Goal: Task Accomplishment & Management: Complete application form

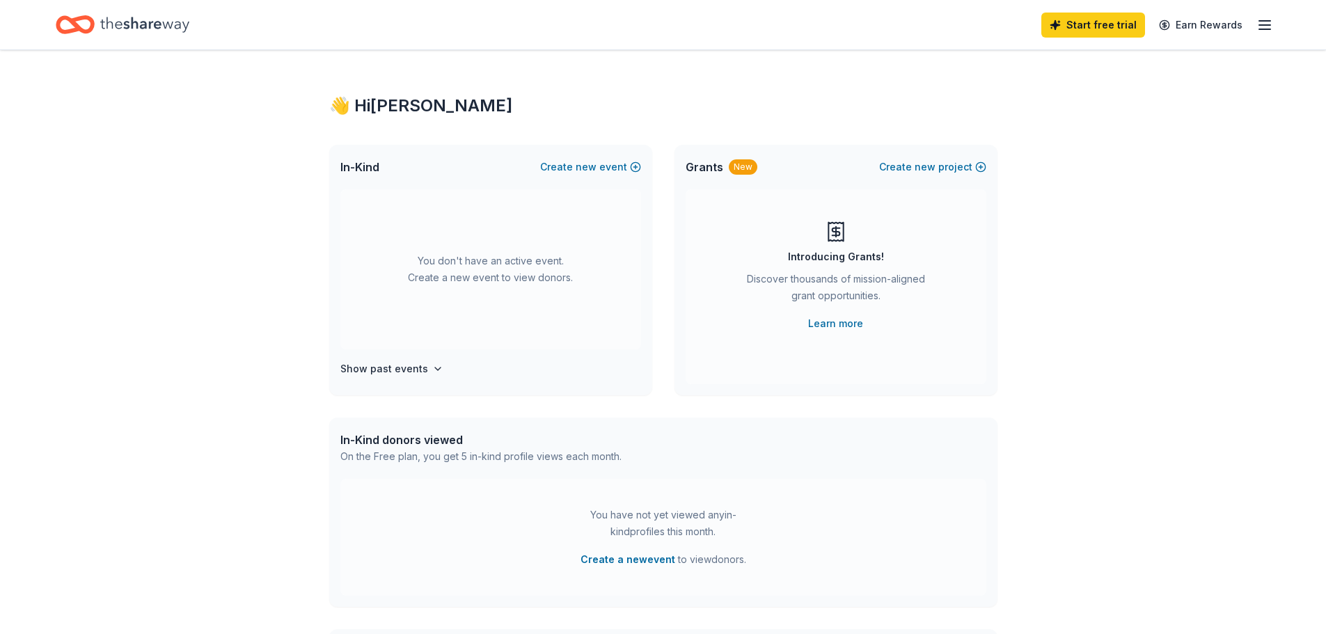
click at [134, 28] on icon "Home" at bounding box center [144, 24] width 89 height 29
click at [149, 22] on icon "Home" at bounding box center [144, 24] width 89 height 15
click at [1261, 25] on line "button" at bounding box center [1264, 25] width 11 height 0
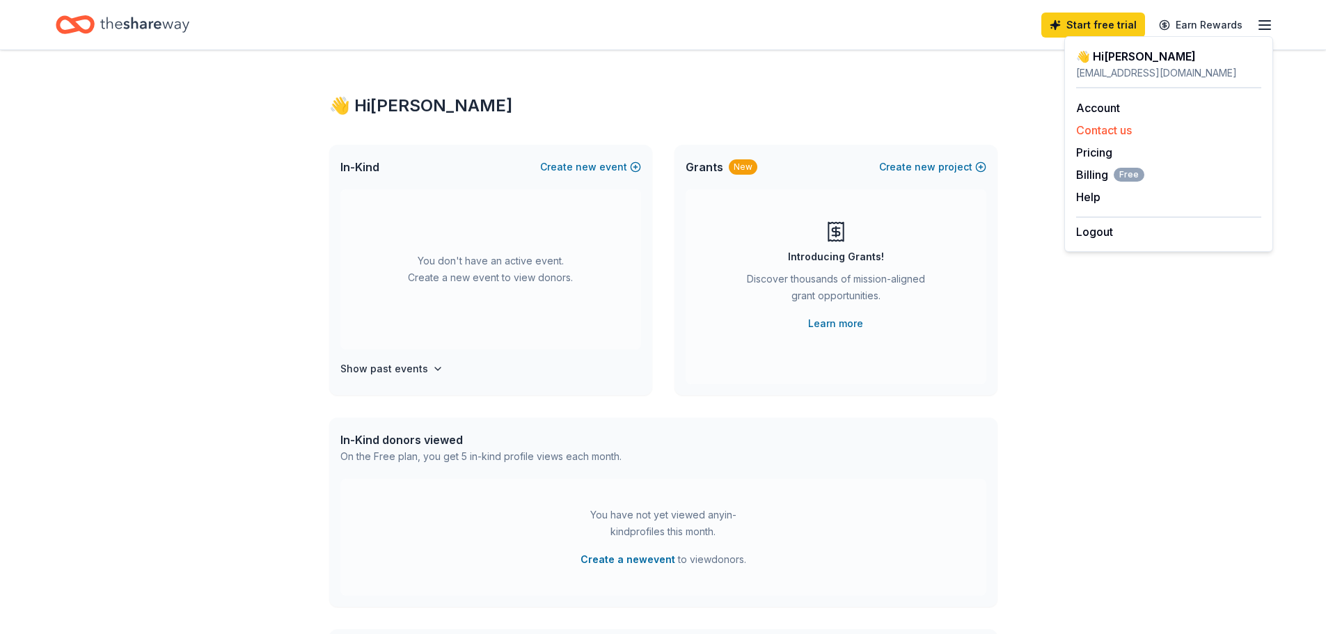
click at [1114, 132] on button "Contact us" at bounding box center [1104, 130] width 56 height 17
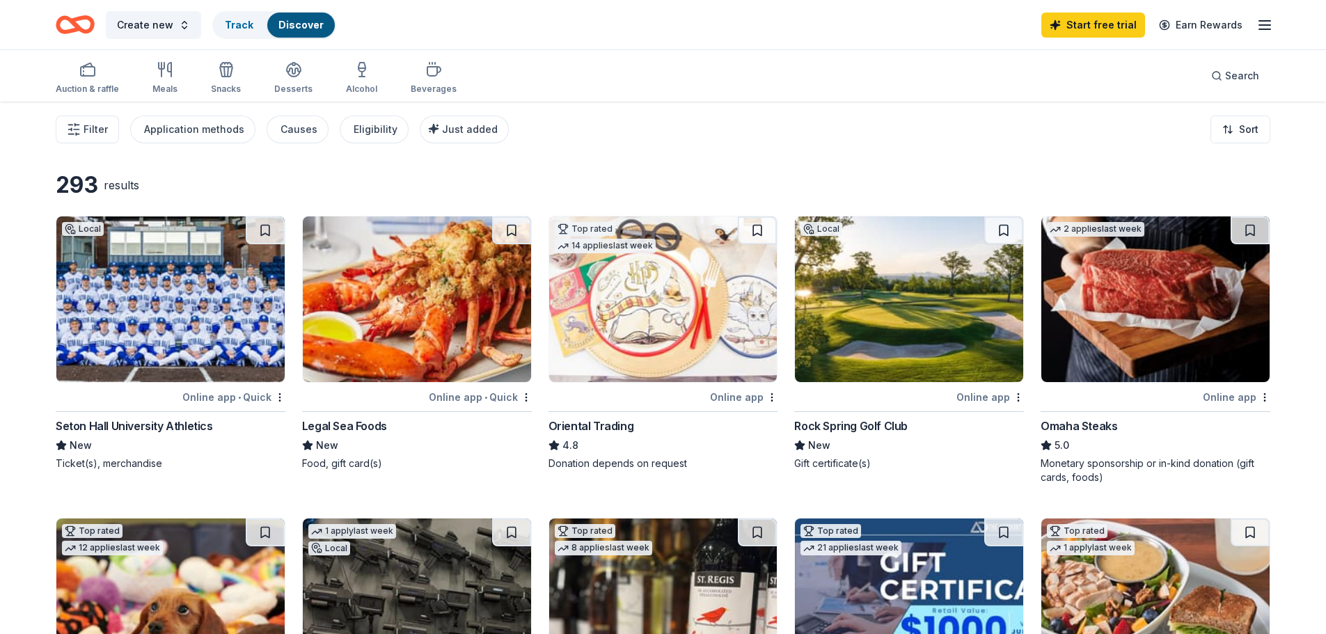
click at [592, 425] on div "Oriental Trading" at bounding box center [591, 426] width 86 height 17
click at [77, 128] on icon "button" at bounding box center [74, 129] width 14 height 14
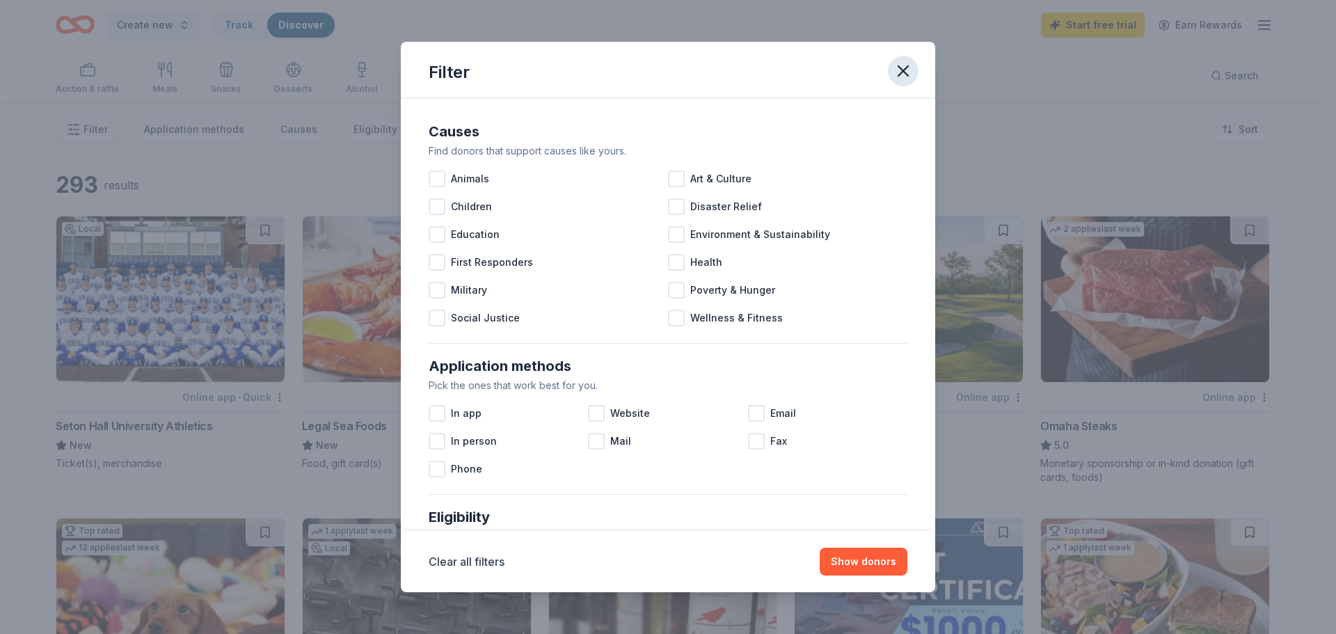
click at [901, 70] on icon "button" at bounding box center [903, 70] width 19 height 19
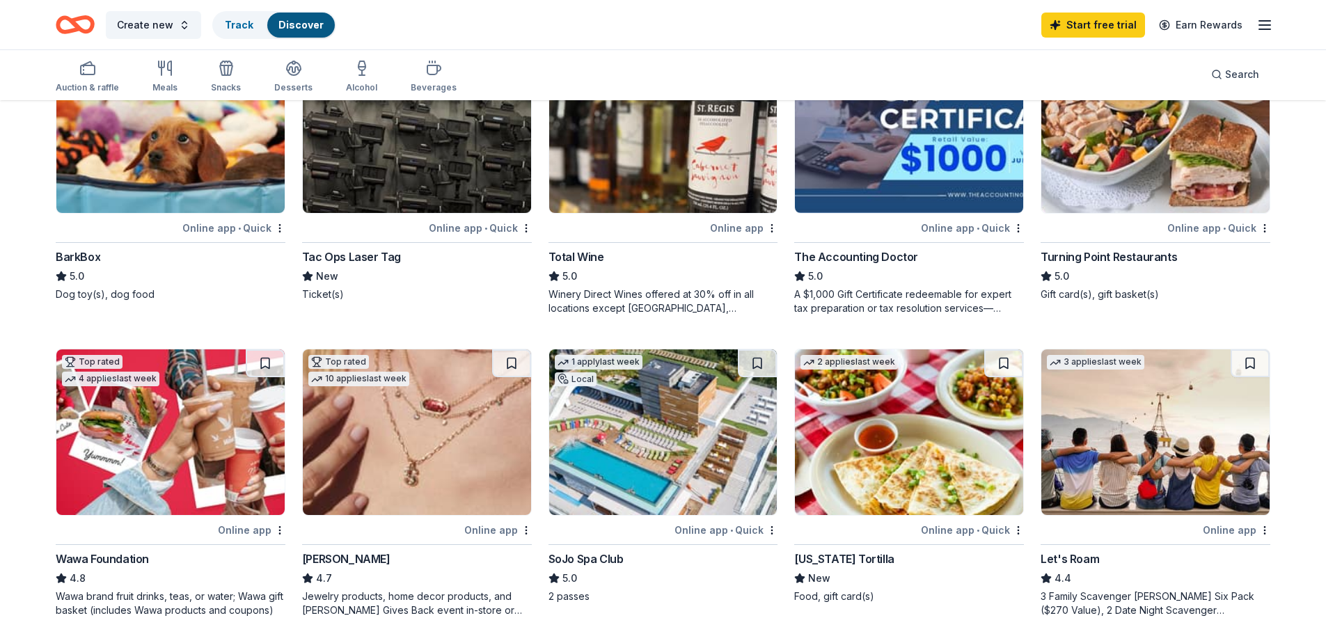
scroll to position [487, 0]
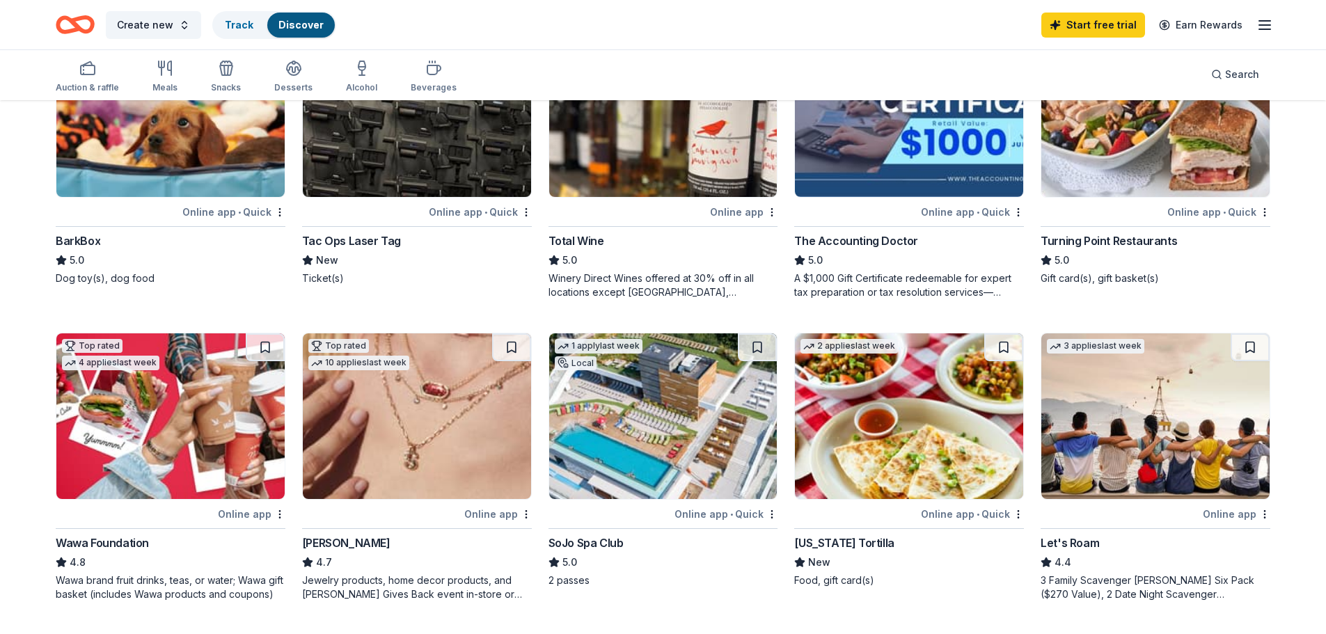
click at [644, 407] on img at bounding box center [663, 416] width 228 height 166
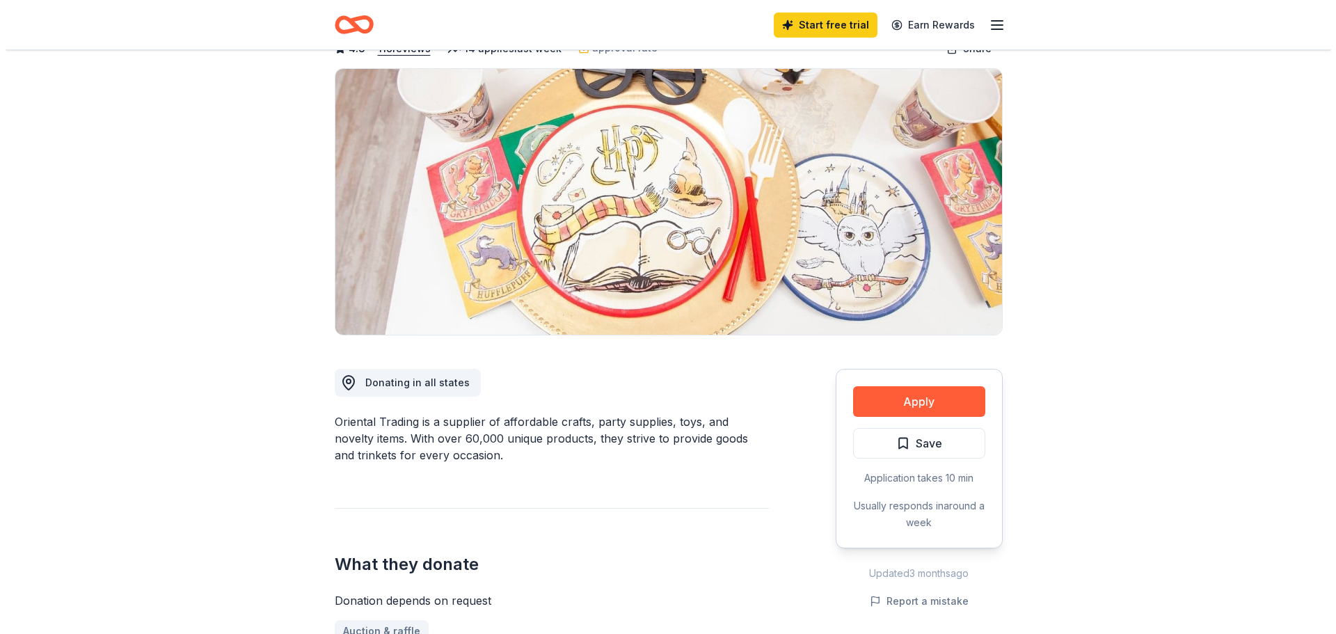
scroll to position [70, 0]
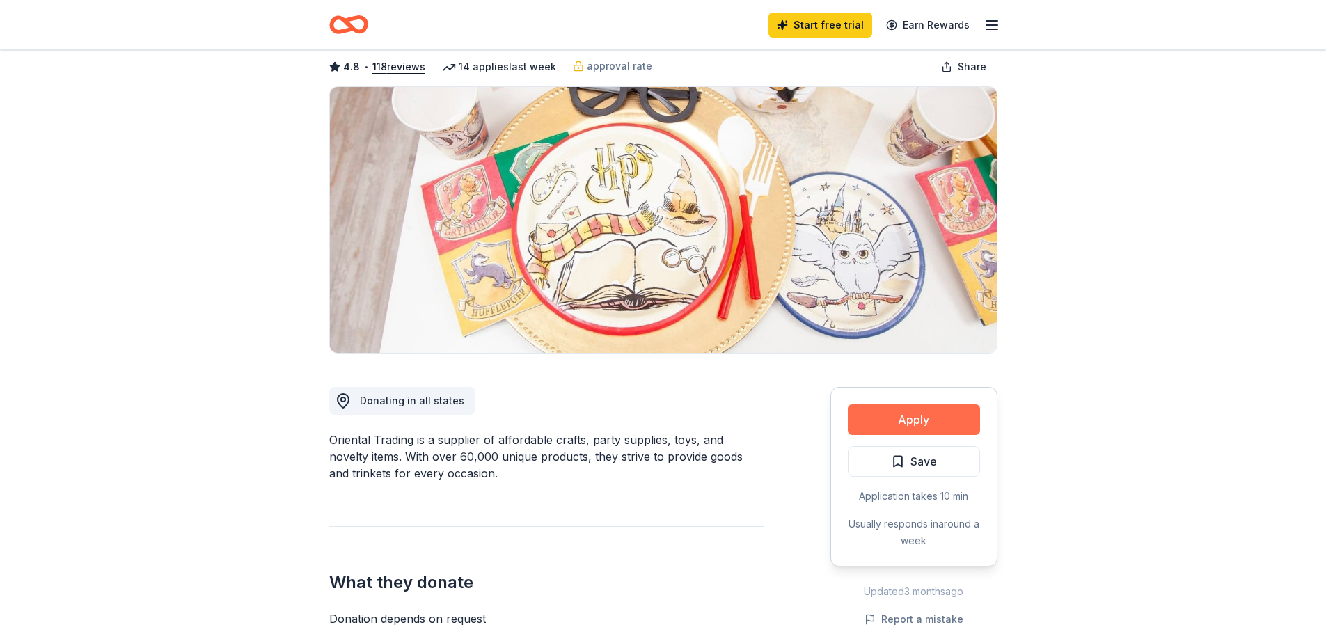
click at [921, 416] on button "Apply" at bounding box center [914, 419] width 132 height 31
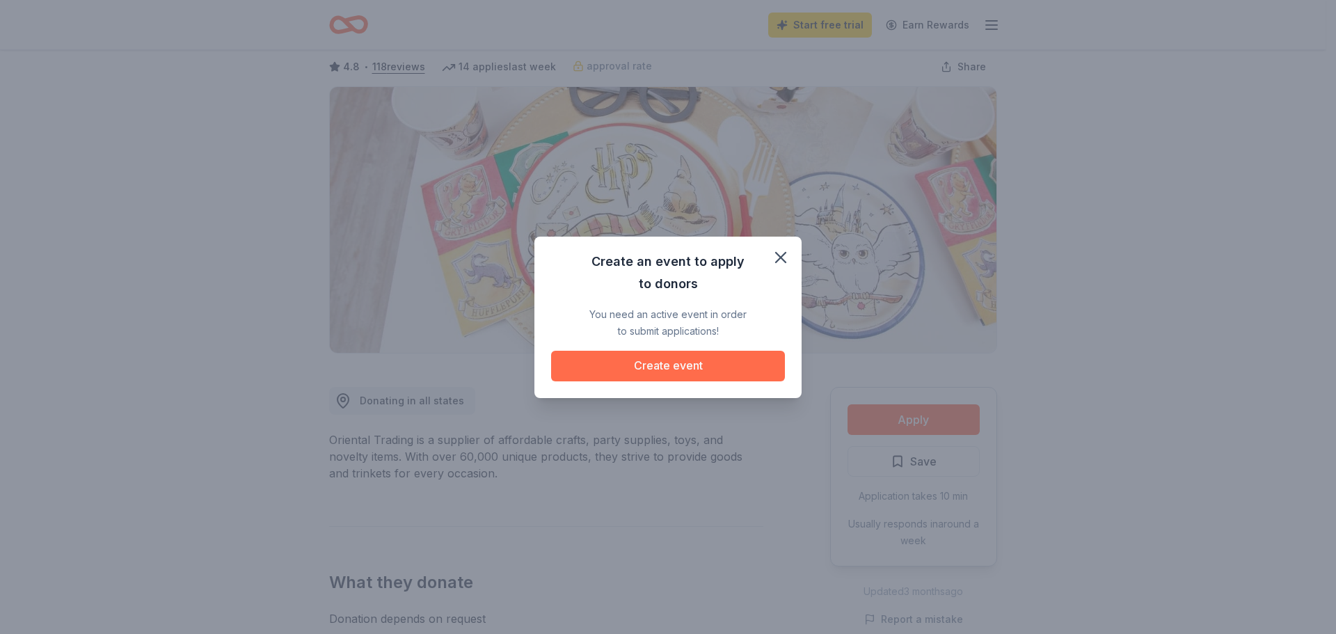
click at [694, 364] on button "Create event" at bounding box center [668, 366] width 234 height 31
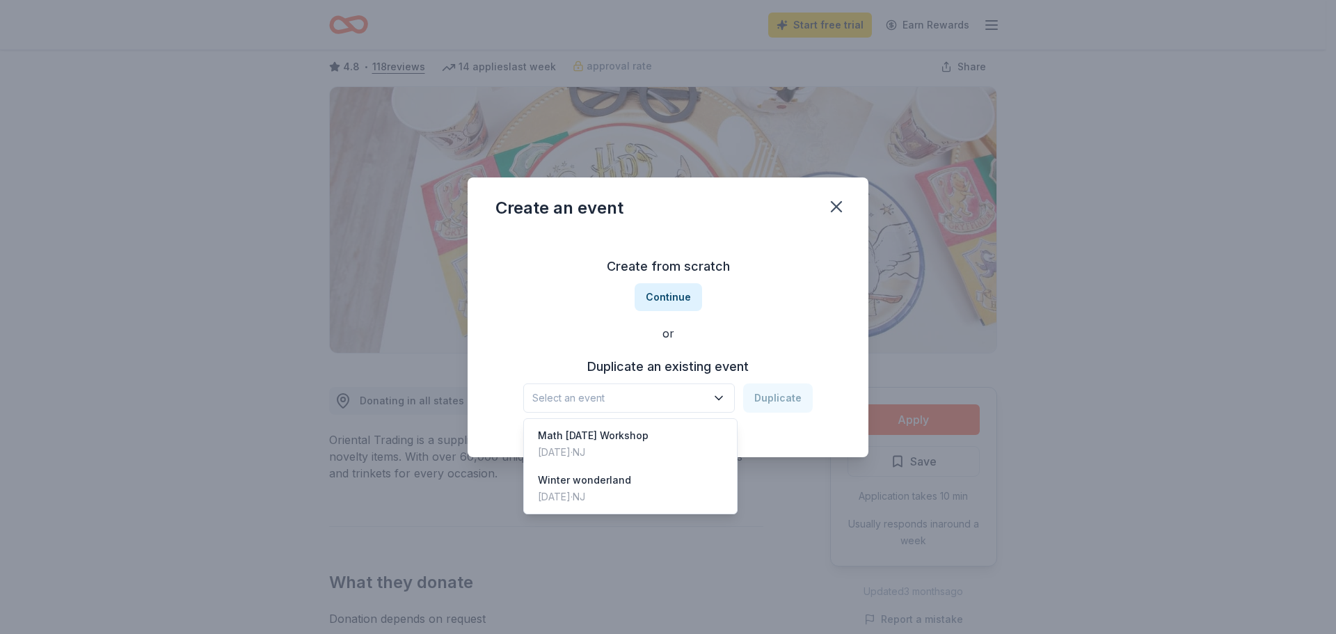
click at [725, 399] on icon "button" at bounding box center [719, 398] width 14 height 14
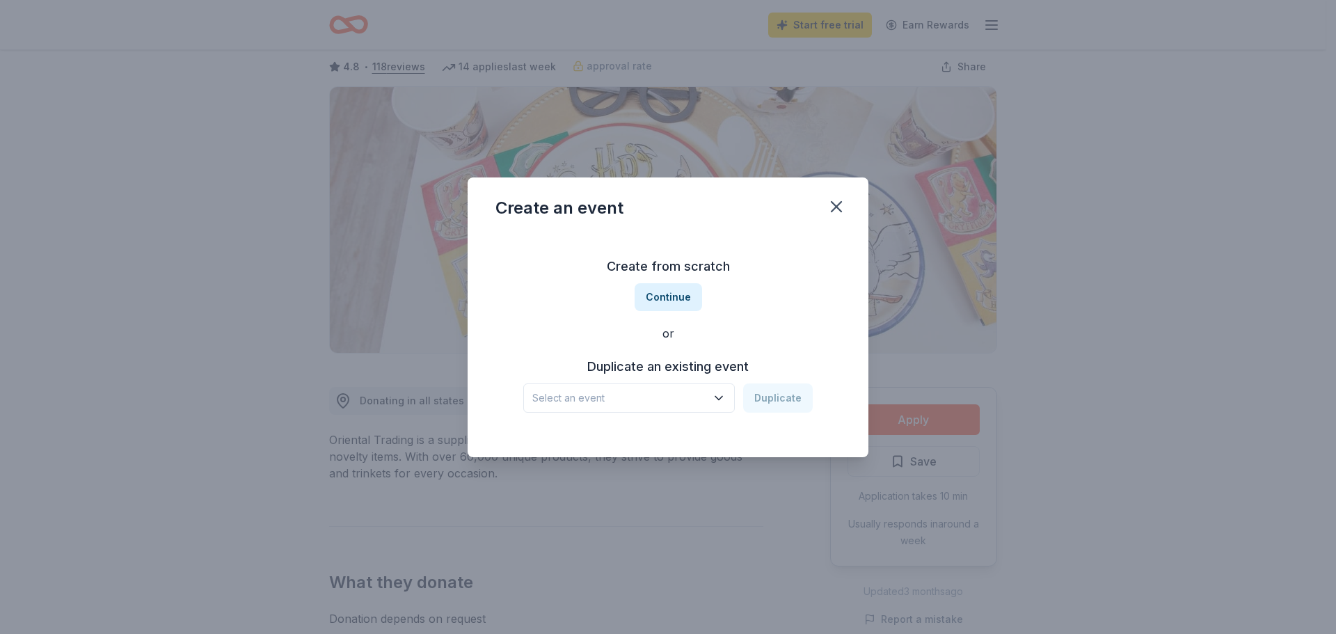
click at [725, 399] on icon "button" at bounding box center [719, 398] width 14 height 14
click at [677, 300] on button "Continue" at bounding box center [669, 297] width 68 height 28
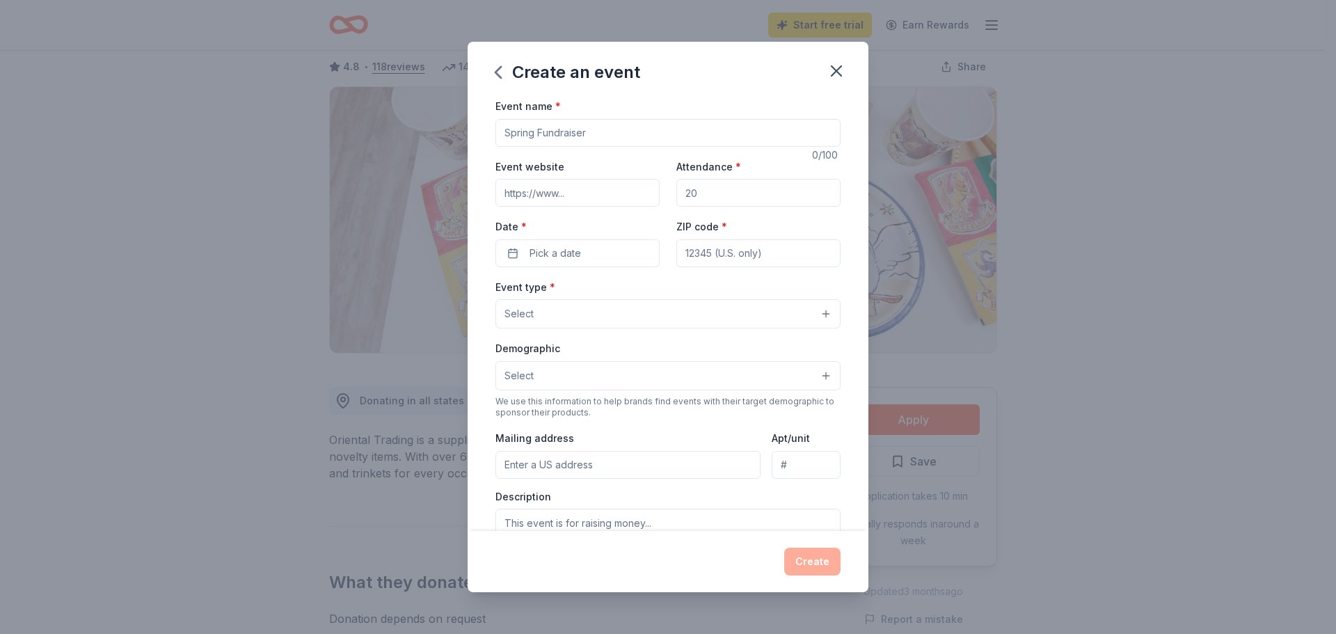
click at [653, 123] on input "Event name *" at bounding box center [668, 133] width 345 height 28
type input "Custodian Appreciation Lunch"
click at [612, 251] on button "Pick a date" at bounding box center [578, 253] width 164 height 28
click at [647, 291] on button "Go to next month" at bounding box center [649, 289] width 19 height 19
click at [603, 346] on button "2" at bounding box center [599, 342] width 25 height 25
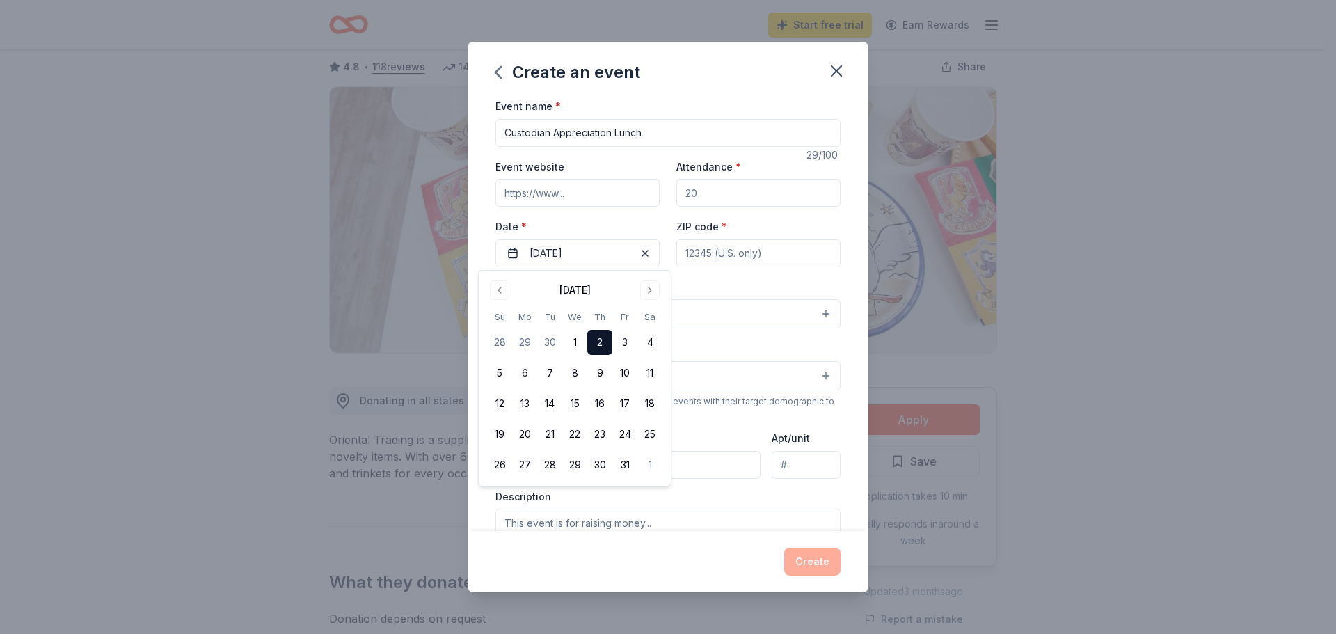
click at [762, 257] on input "ZIP code *" at bounding box center [759, 253] width 164 height 28
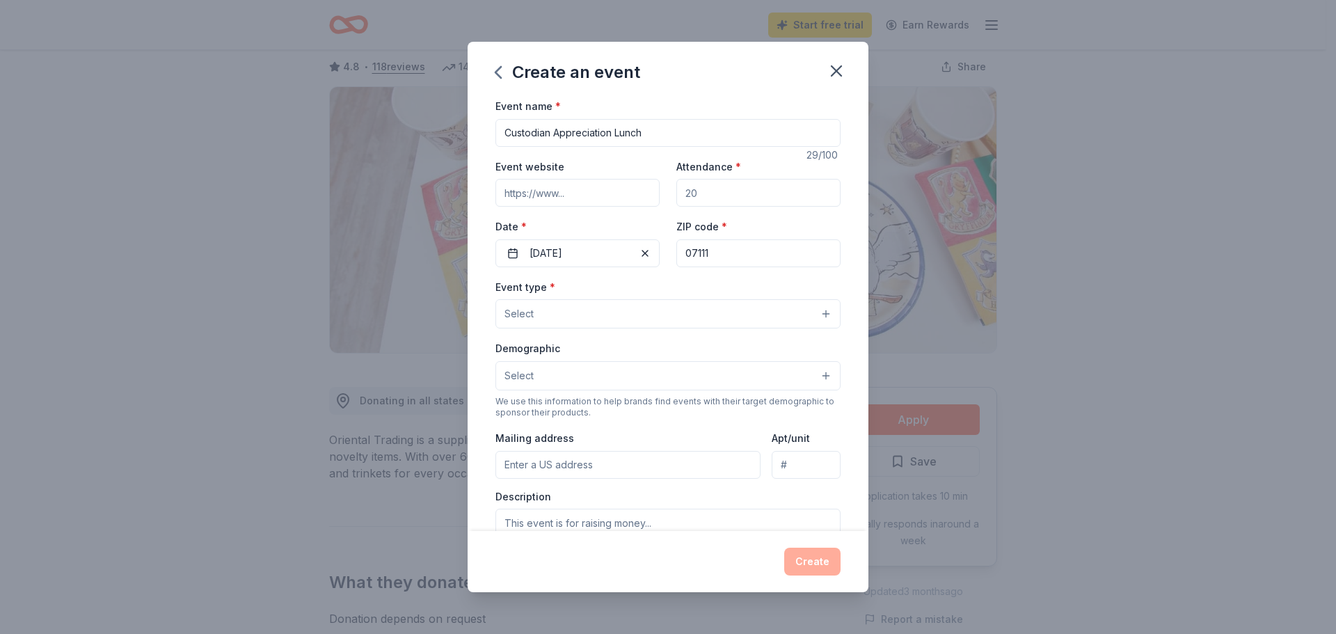
type input "07111"
click at [598, 313] on button "Select" at bounding box center [668, 313] width 345 height 29
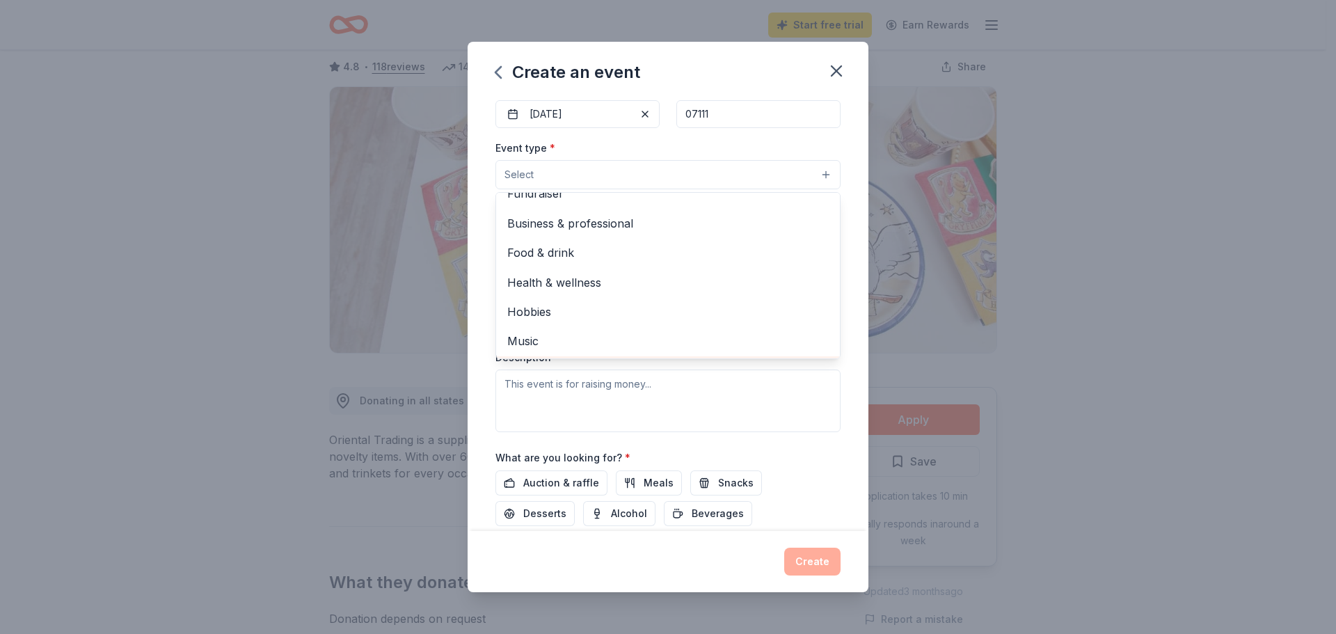
scroll to position [0, 0]
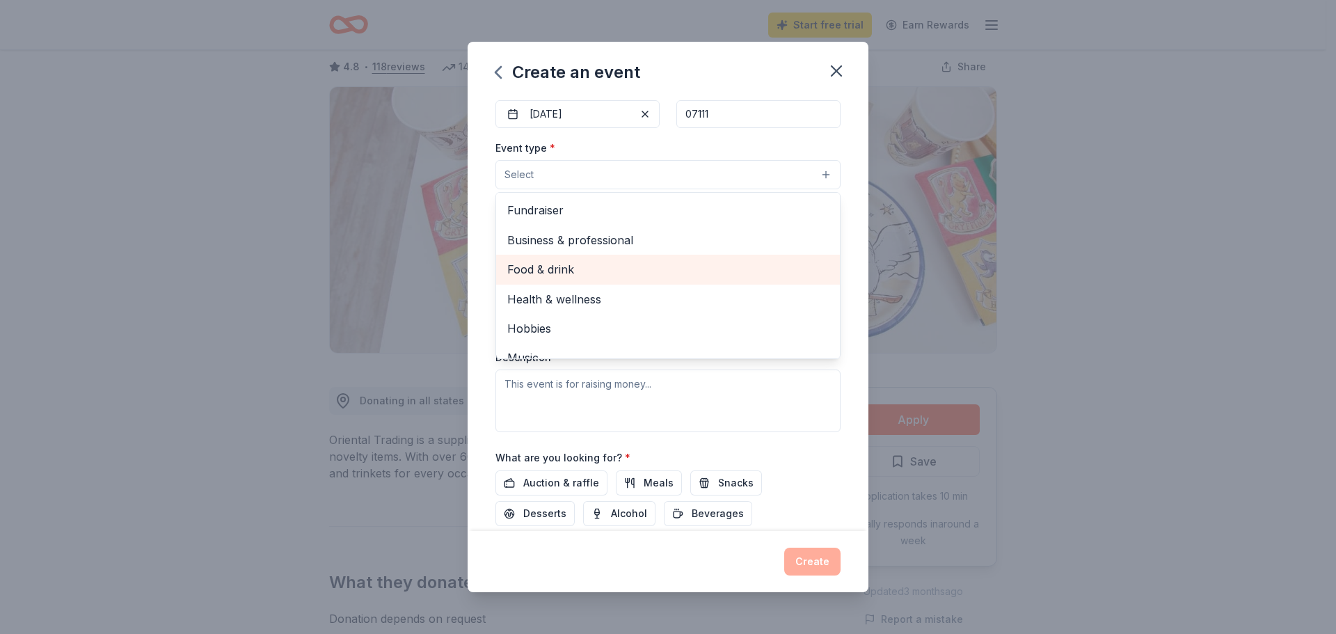
click at [594, 275] on span "Food & drink" at bounding box center [668, 269] width 322 height 18
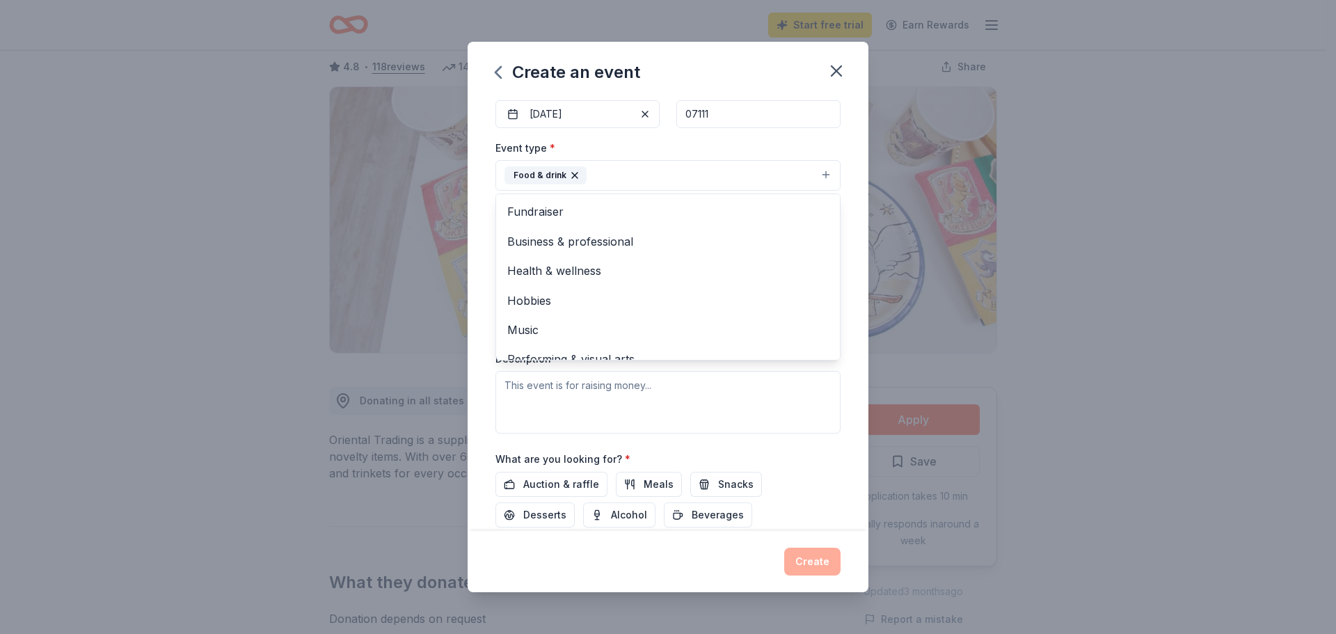
click at [844, 363] on div "Event name * Custodian Appreciation Lunch 29 /100 Event website Attendance * Da…" at bounding box center [668, 314] width 401 height 434
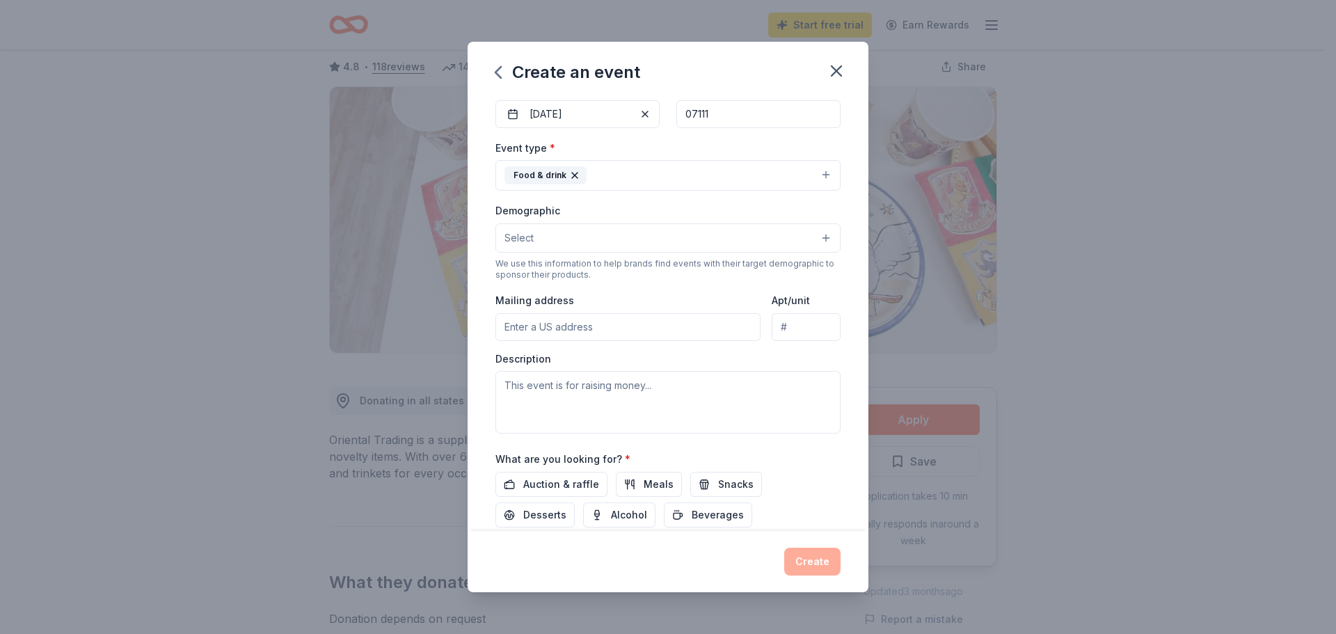
click at [617, 230] on button "Select" at bounding box center [668, 237] width 345 height 29
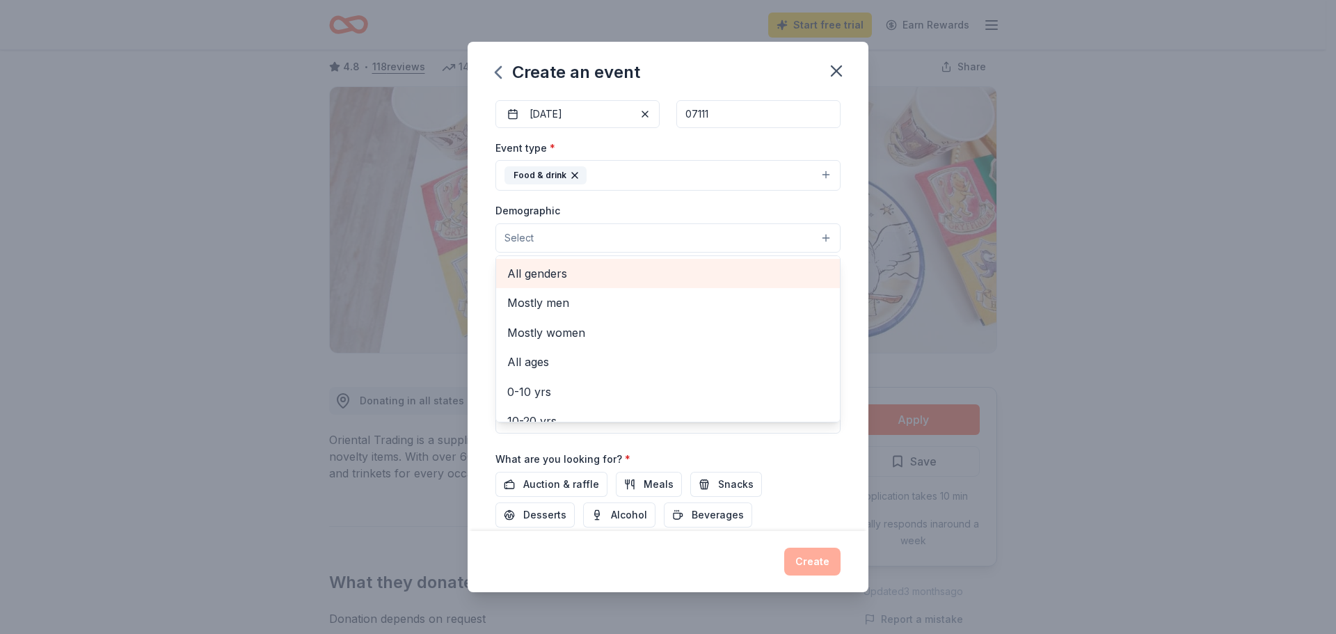
click at [601, 279] on span "All genders" at bounding box center [668, 273] width 322 height 18
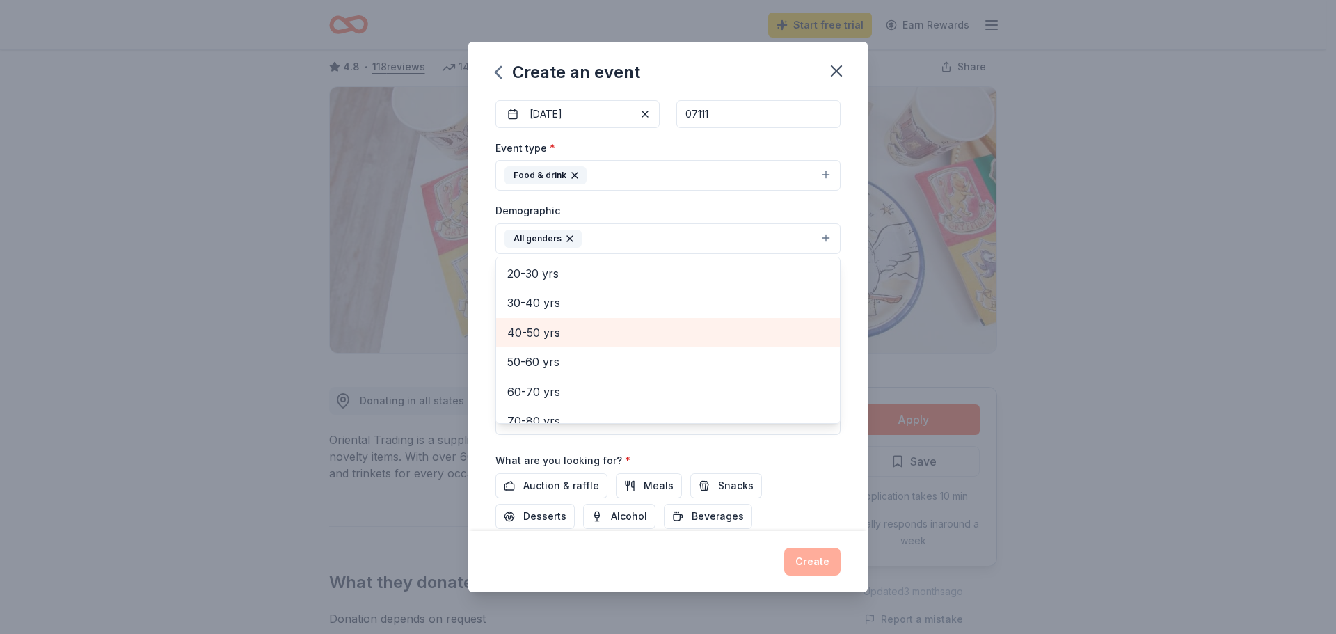
scroll to position [125, 0]
click at [554, 318] on span "30-40 yrs" at bounding box center [668, 327] width 322 height 18
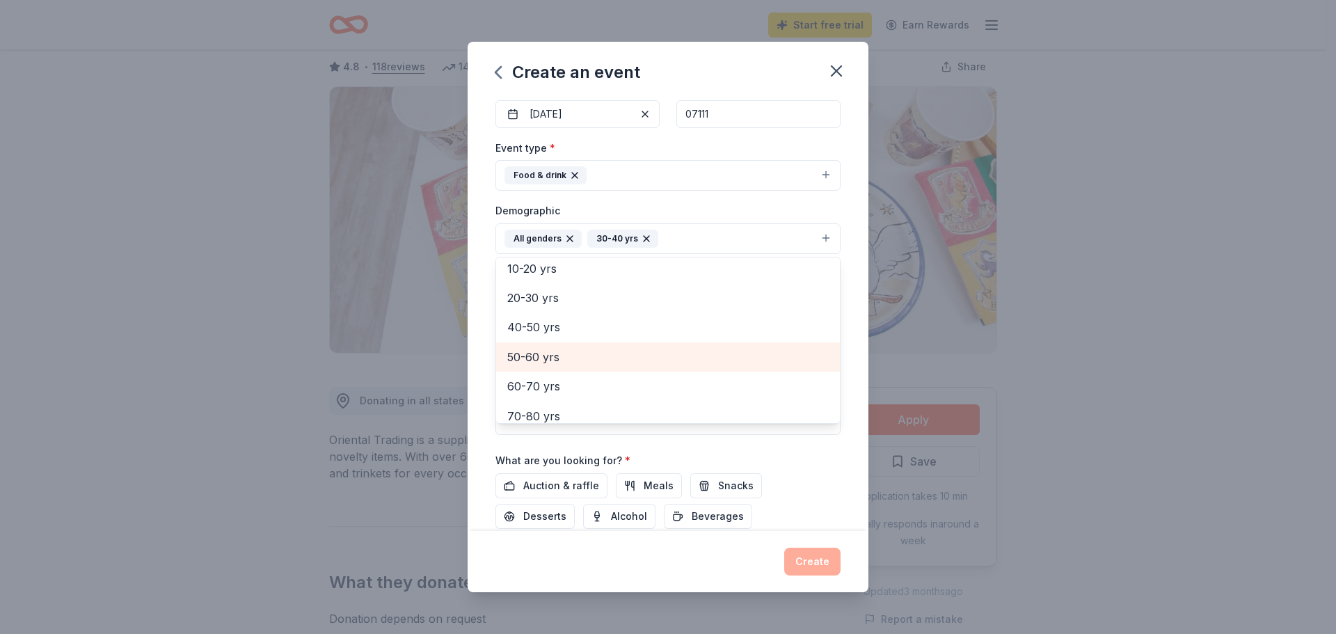
click at [548, 349] on span "50-60 yrs" at bounding box center [668, 357] width 322 height 18
click at [828, 474] on div "Event name * Custodian Appreciation Lunch 29 /100 Event website Attendance * Da…" at bounding box center [668, 281] width 345 height 646
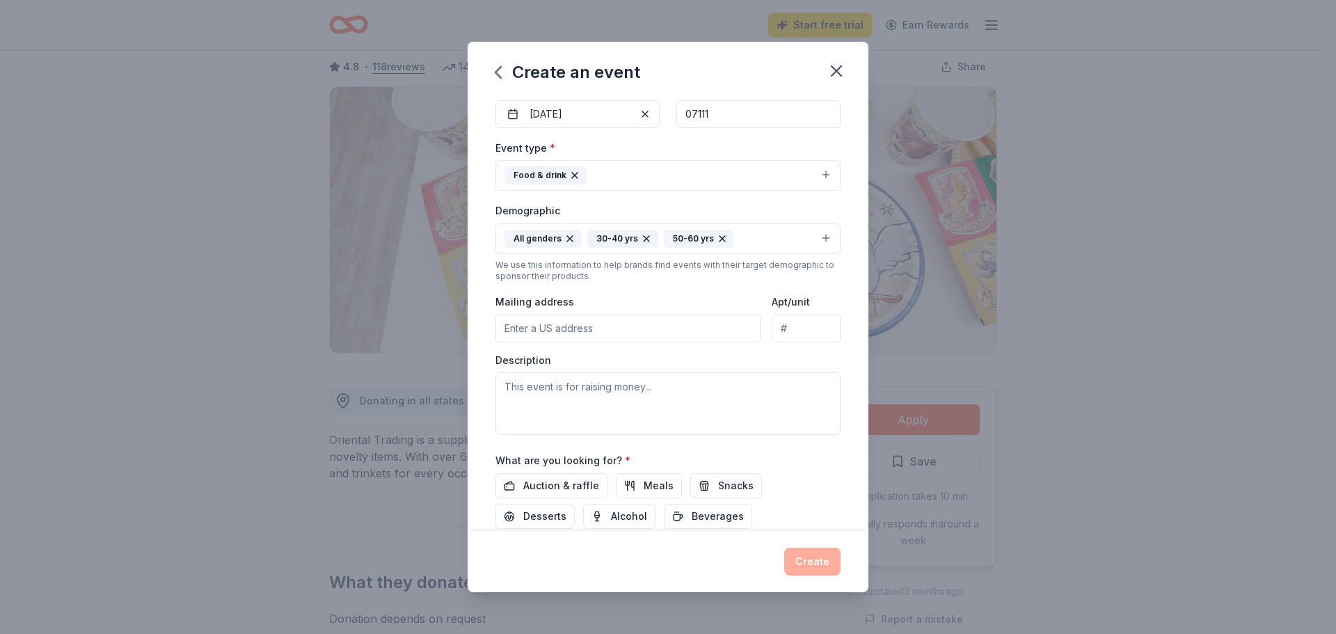
click at [662, 333] on input "Mailing address" at bounding box center [628, 329] width 265 height 28
type input "1 university Place"
click at [794, 333] on input "Apt/unit" at bounding box center [806, 329] width 69 height 28
click at [679, 396] on textarea at bounding box center [668, 403] width 345 height 63
click at [523, 392] on textarea "Thi s an event to show our appeciation for our custodial staff" at bounding box center [668, 403] width 345 height 63
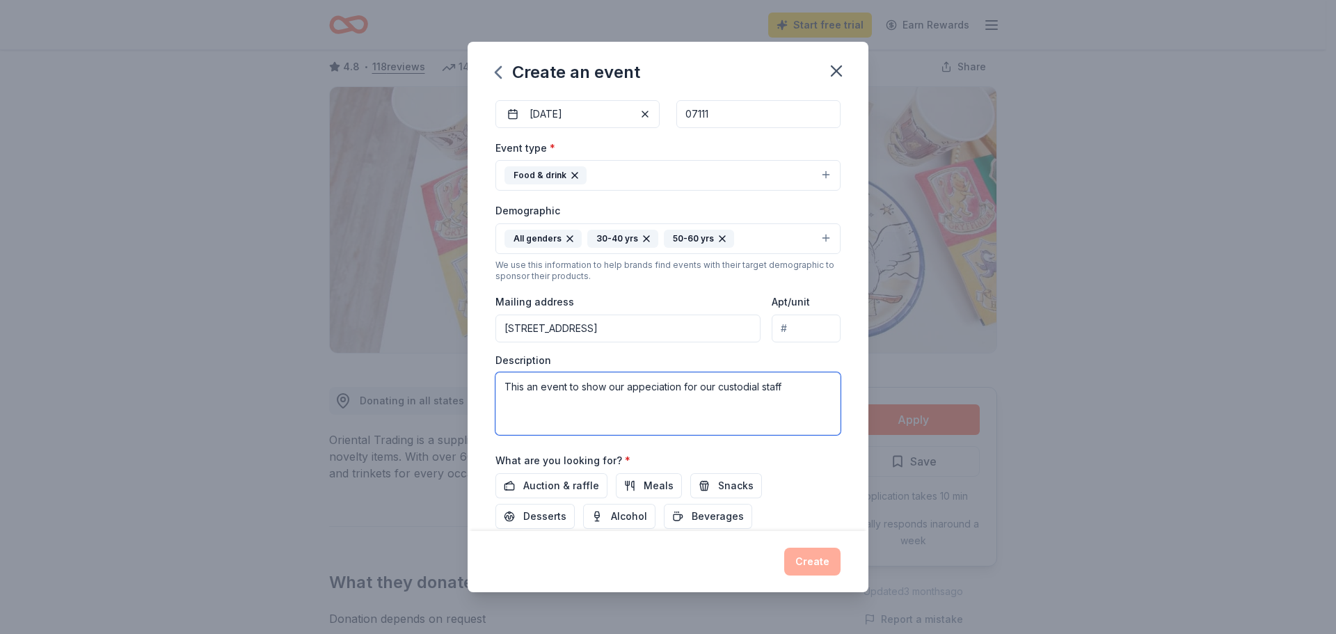
click at [660, 383] on textarea "This an event to show our appeciation for our custodial staff" at bounding box center [668, 403] width 345 height 63
click at [642, 390] on textarea "This an event to show our appeciation for our custodial staff" at bounding box center [668, 403] width 345 height 63
click at [782, 392] on textarea "This an event to show our appreciation for our custodial staff" at bounding box center [668, 403] width 345 height 63
click at [785, 386] on textarea "This an event to show our appreciation for our custodial staff" at bounding box center [668, 403] width 345 height 63
drag, startPoint x: 506, startPoint y: 386, endPoint x: 889, endPoint y: 433, distance: 385.7
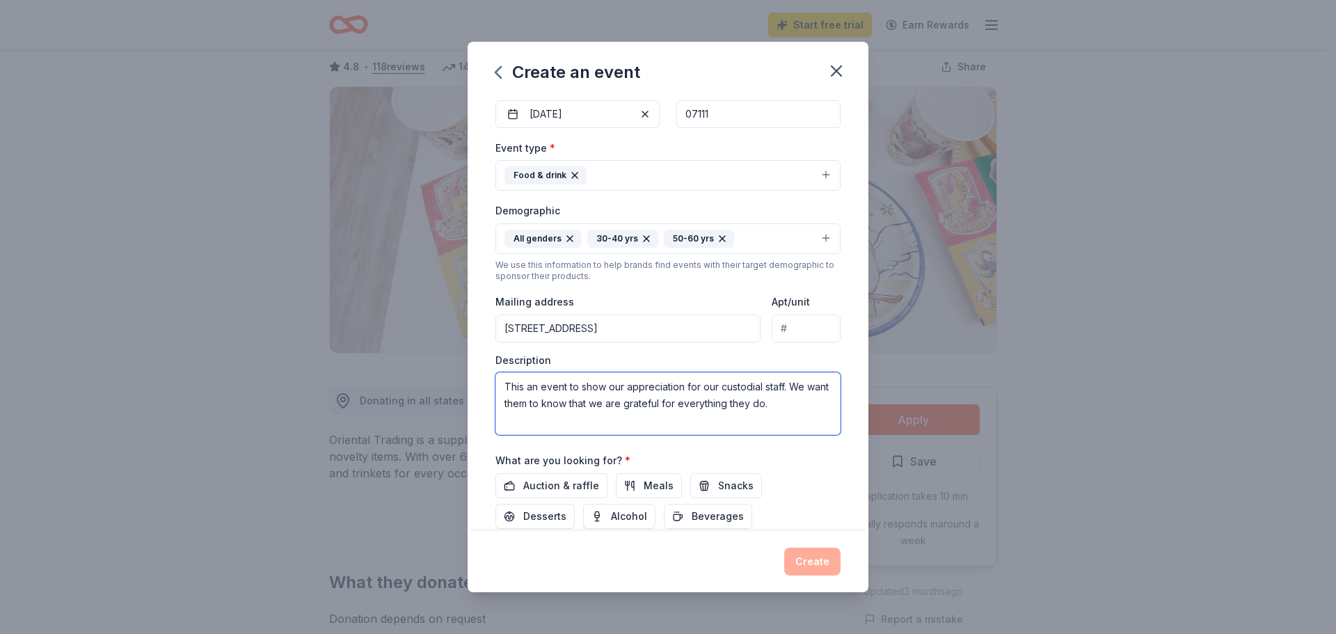
click at [889, 433] on div "Create an event Event name * Custodian Appreciation Lunch 29 /100 Event website…" at bounding box center [668, 317] width 1336 height 634
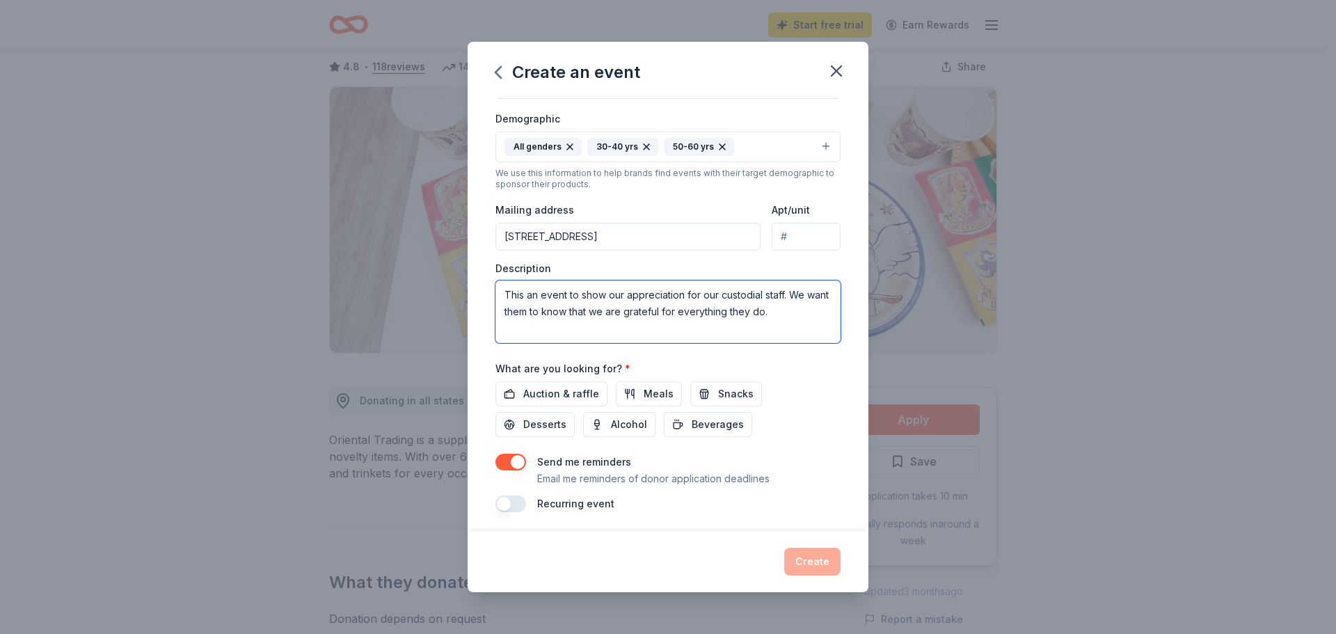
scroll to position [235, 0]
type textarea "This an event to show our appreciation for our custodial staff. We want them to…"
drag, startPoint x: 734, startPoint y: 395, endPoint x: 715, endPoint y: 398, distance: 19.0
click at [718, 398] on span "Snacks" at bounding box center [735, 390] width 35 height 17
click at [587, 394] on span "Auction & raffle" at bounding box center [561, 390] width 76 height 17
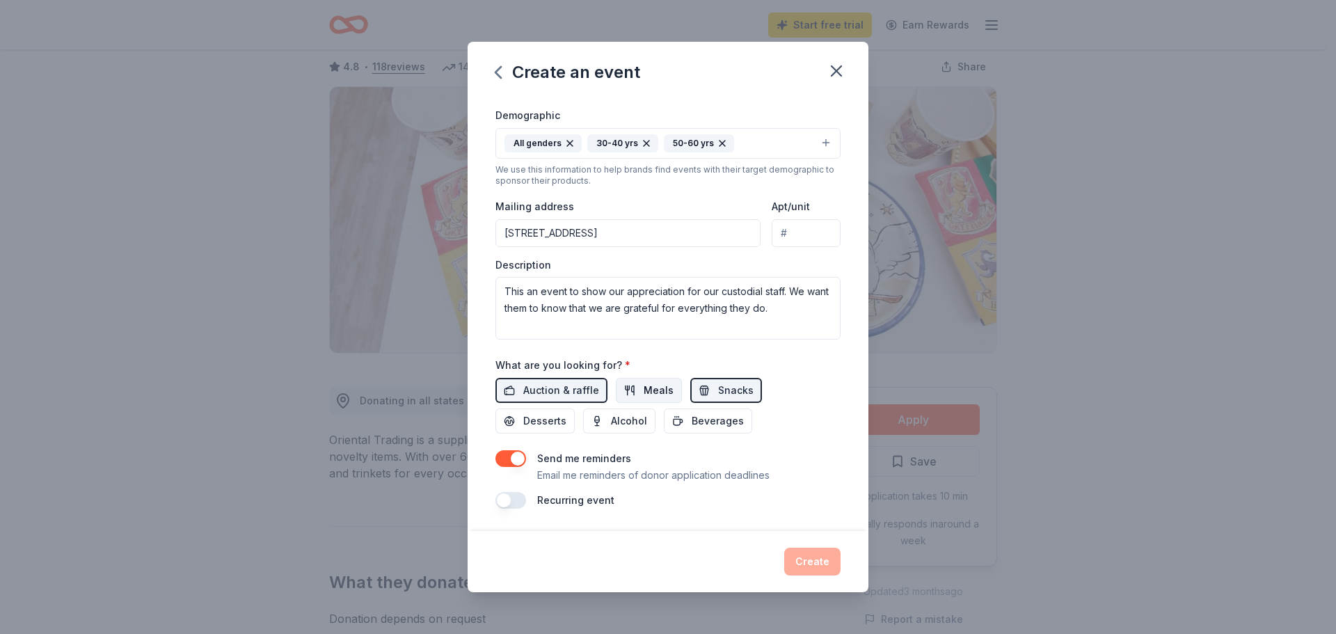
click at [660, 395] on span "Meals" at bounding box center [659, 390] width 30 height 17
click at [541, 427] on span "Desserts" at bounding box center [544, 421] width 43 height 17
click at [720, 420] on span "Beverages" at bounding box center [718, 421] width 52 height 17
click at [803, 557] on div "Create" at bounding box center [668, 562] width 345 height 28
click at [804, 562] on div "Create" at bounding box center [668, 562] width 345 height 28
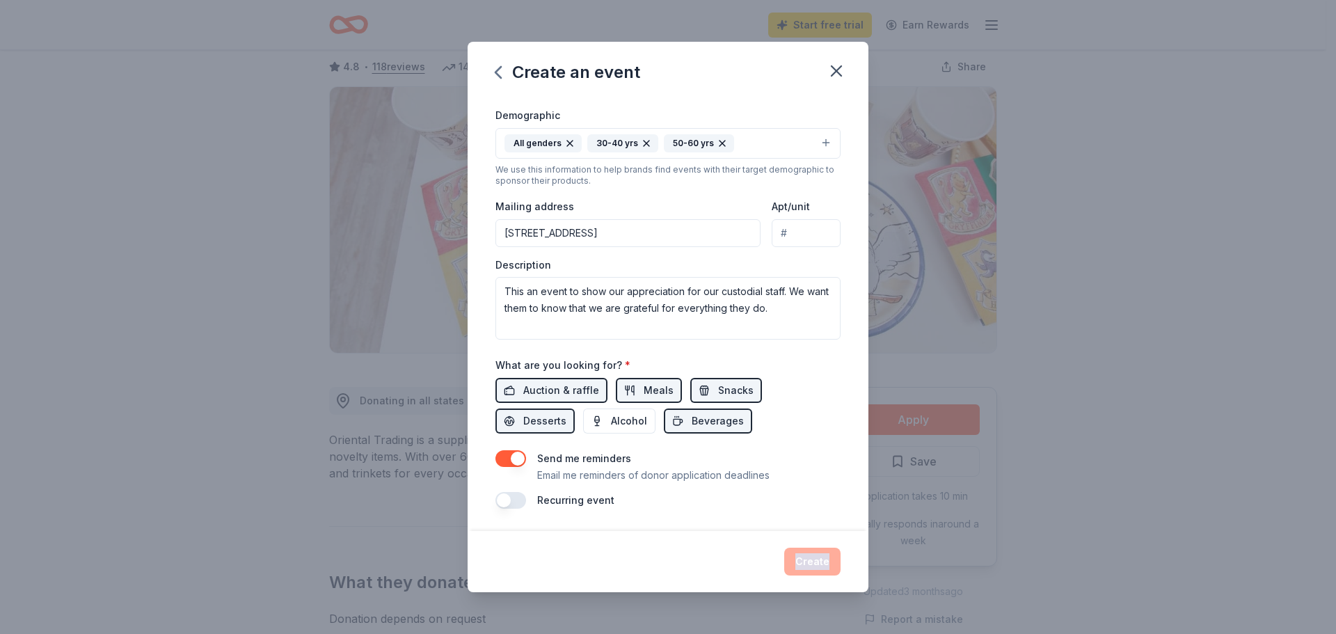
click at [804, 562] on div "Create" at bounding box center [668, 562] width 345 height 28
click at [720, 500] on div "Recurring event" at bounding box center [668, 500] width 345 height 17
click at [829, 384] on div "Auction & raffle Meals Snacks Desserts Alcohol Beverages" at bounding box center [668, 406] width 345 height 56
click at [781, 228] on input "Apt/unit" at bounding box center [806, 233] width 69 height 28
click at [683, 235] on input "1 university Place" at bounding box center [628, 233] width 265 height 28
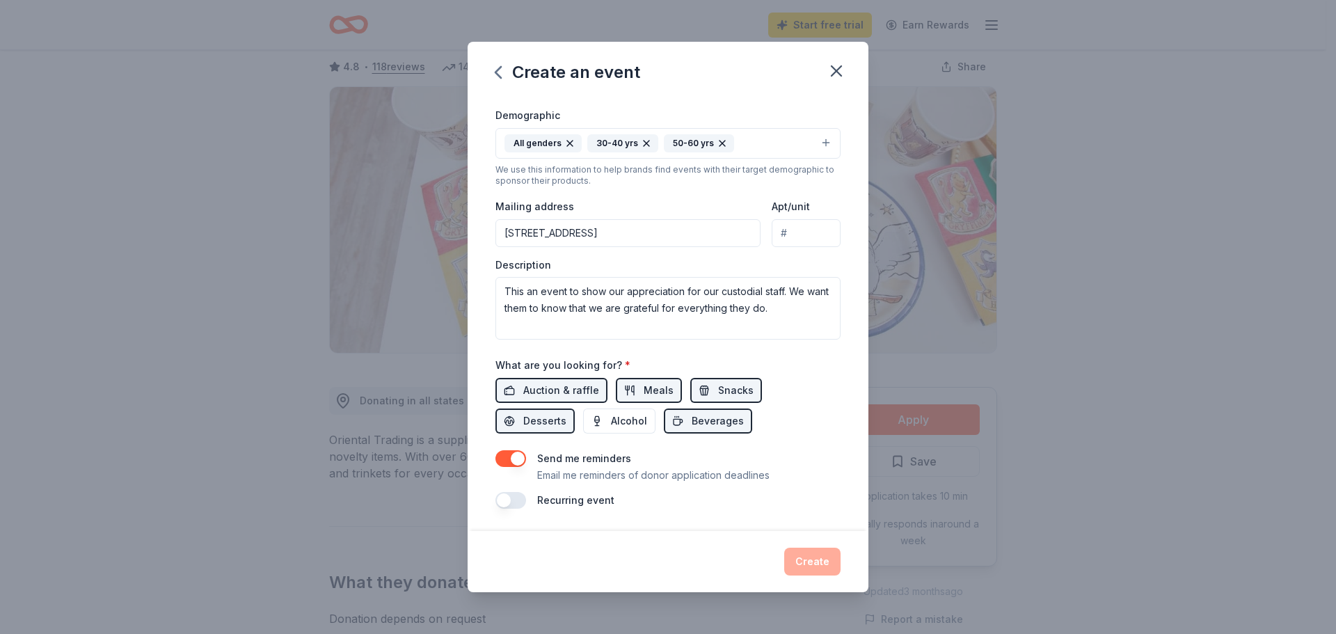
click at [804, 354] on div "Event name * Custodian Appreciation Lunch 29 /100 Event website Attendance * Da…" at bounding box center [668, 186] width 345 height 646
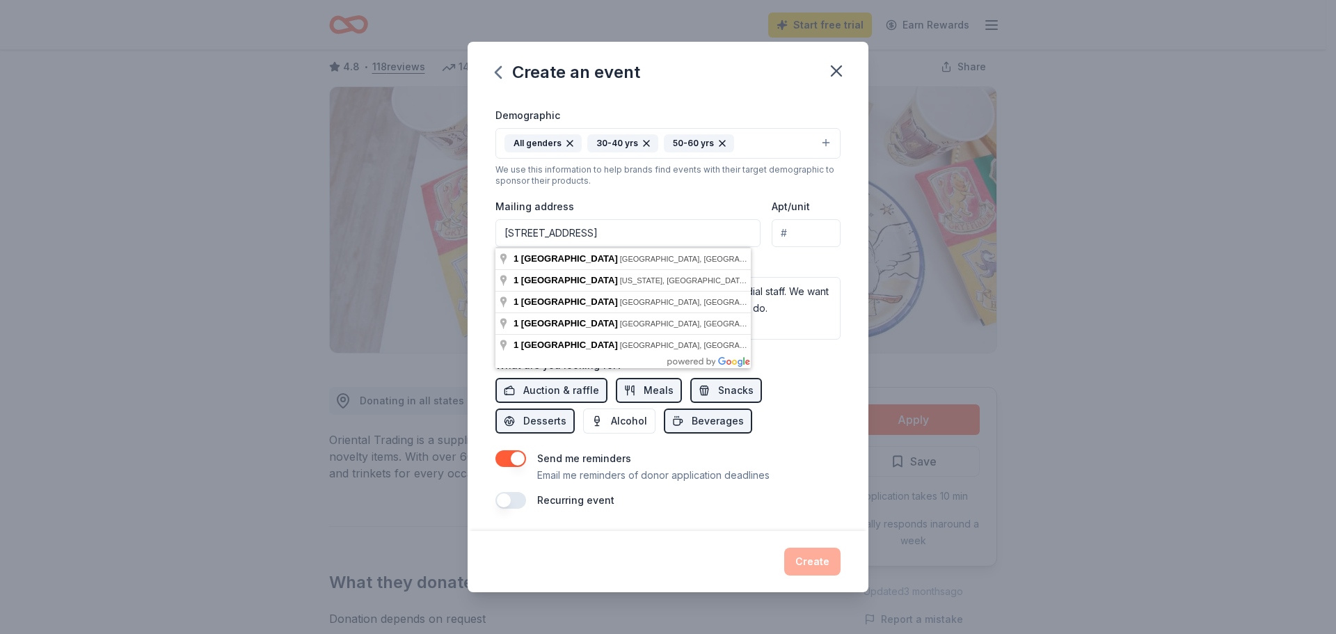
click at [651, 233] on input "1 university Place" at bounding box center [628, 233] width 265 height 28
type input "1 University Place, Irvington, NJ, 07111"
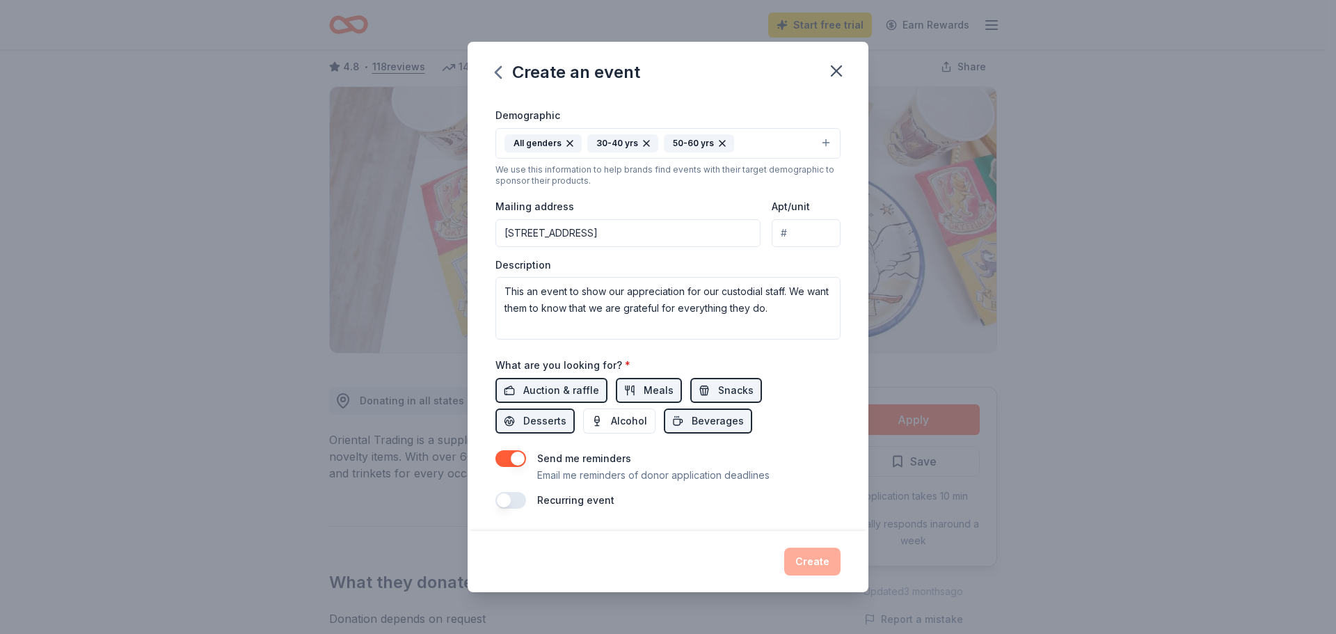
click at [839, 395] on div "Event name * Custodian Appreciation Lunch 29 /100 Event website Attendance * Da…" at bounding box center [668, 314] width 401 height 434
click at [655, 477] on p "Email me reminders of donor application deadlines" at bounding box center [653, 475] width 232 height 17
click at [512, 506] on button "button" at bounding box center [511, 500] width 31 height 17
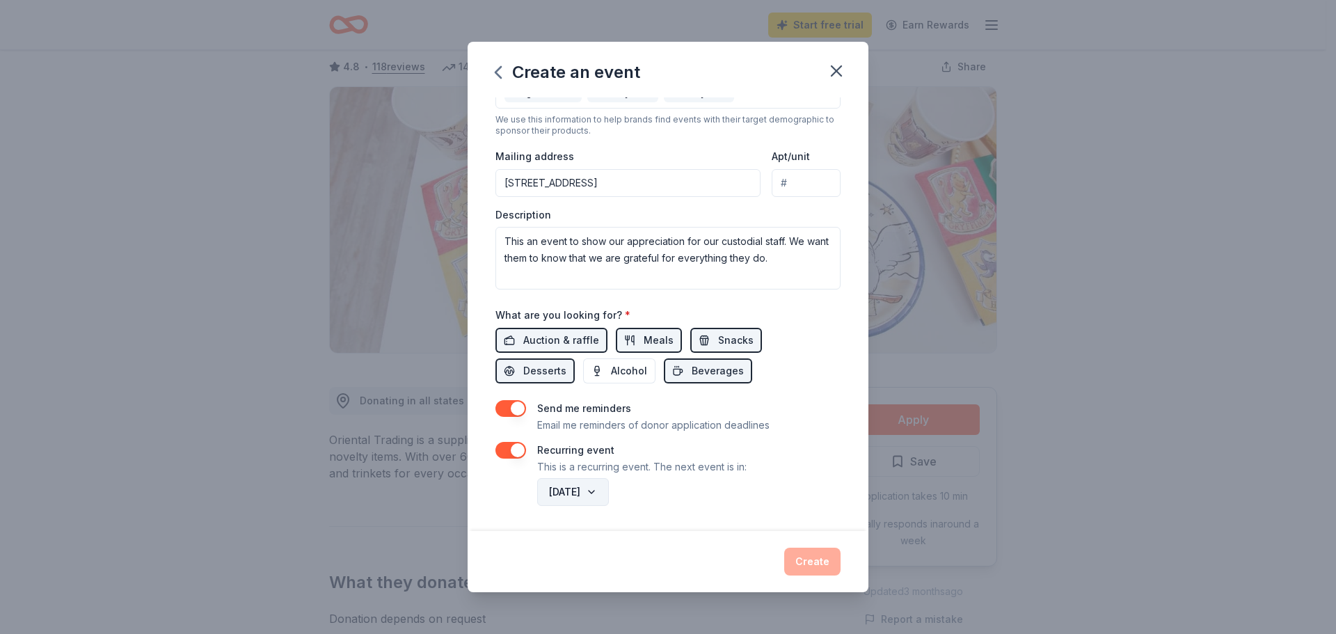
click at [609, 494] on button "October 2026" at bounding box center [573, 492] width 72 height 28
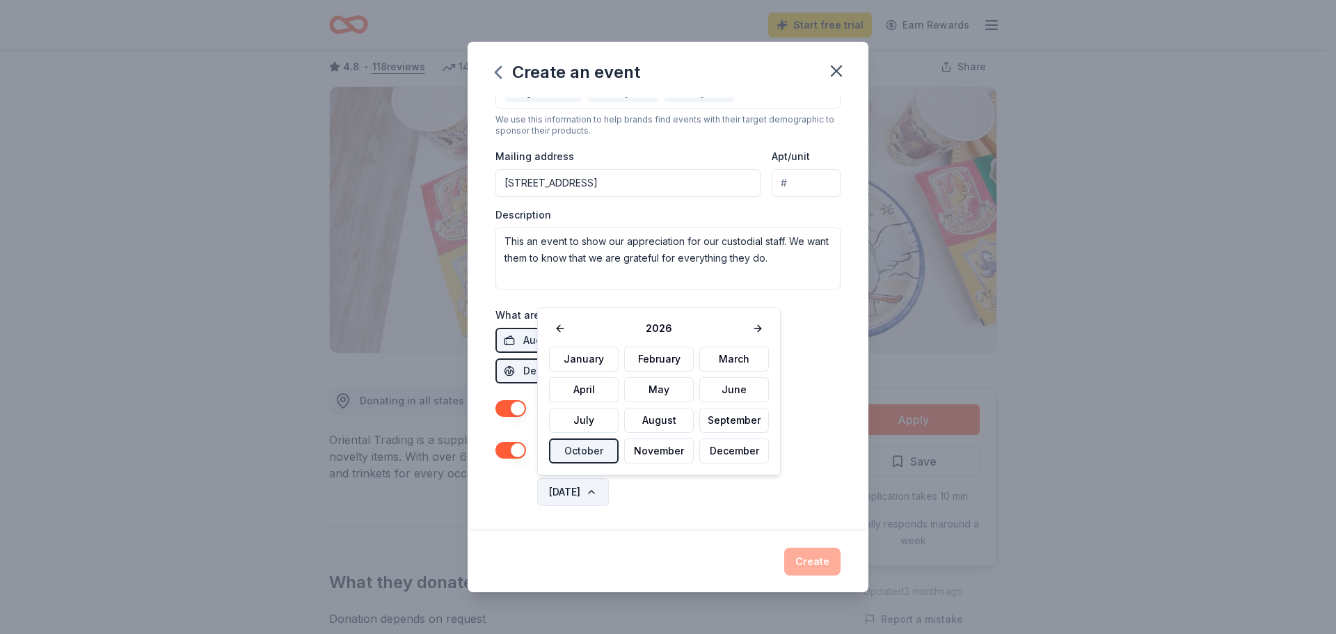
click at [609, 494] on button "October 2026" at bounding box center [573, 492] width 72 height 28
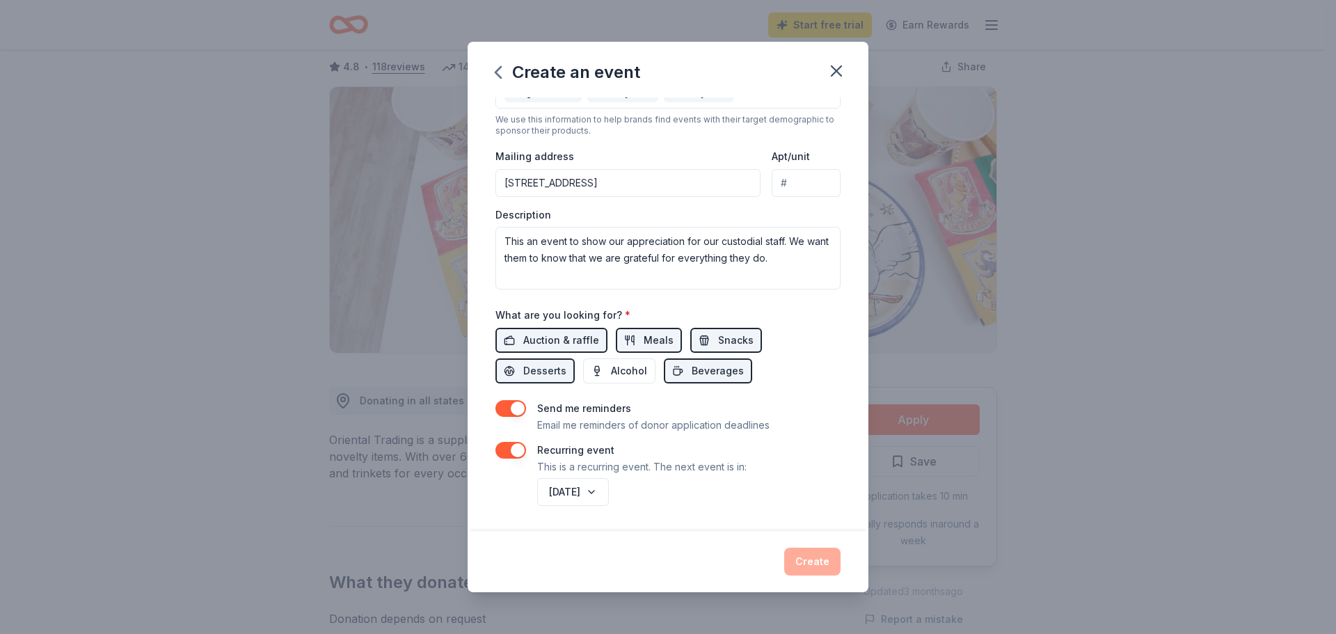
click at [828, 560] on div "Create" at bounding box center [668, 562] width 345 height 28
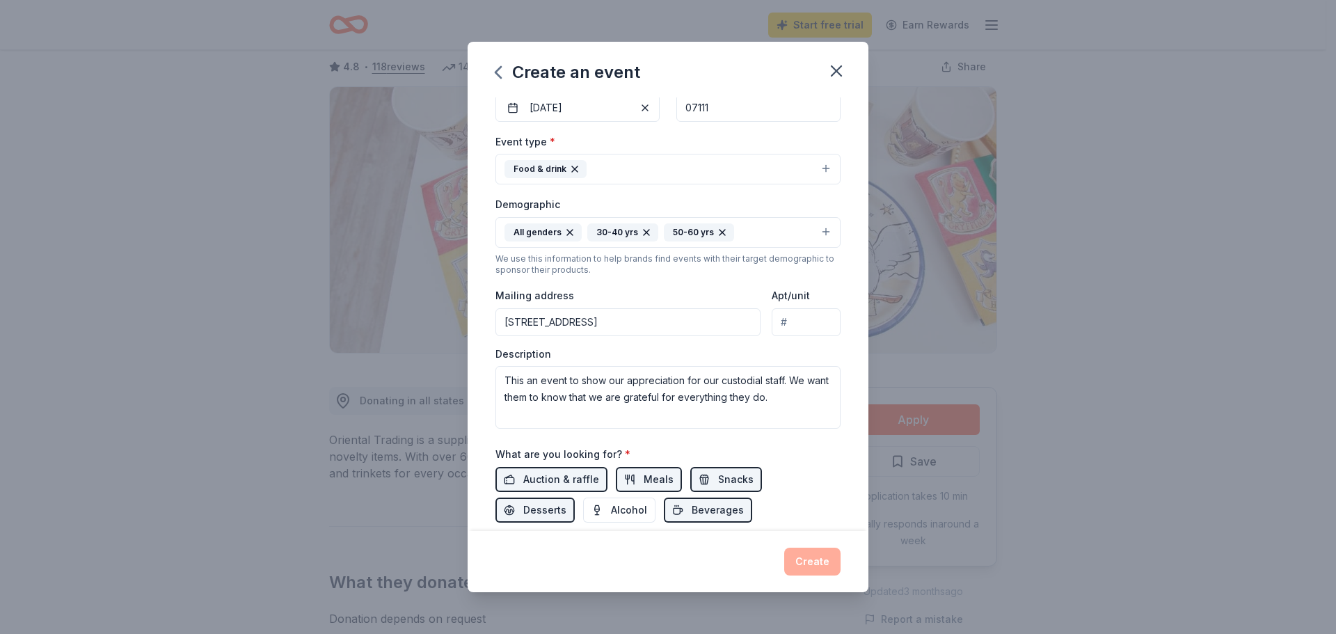
scroll to position [0, 0]
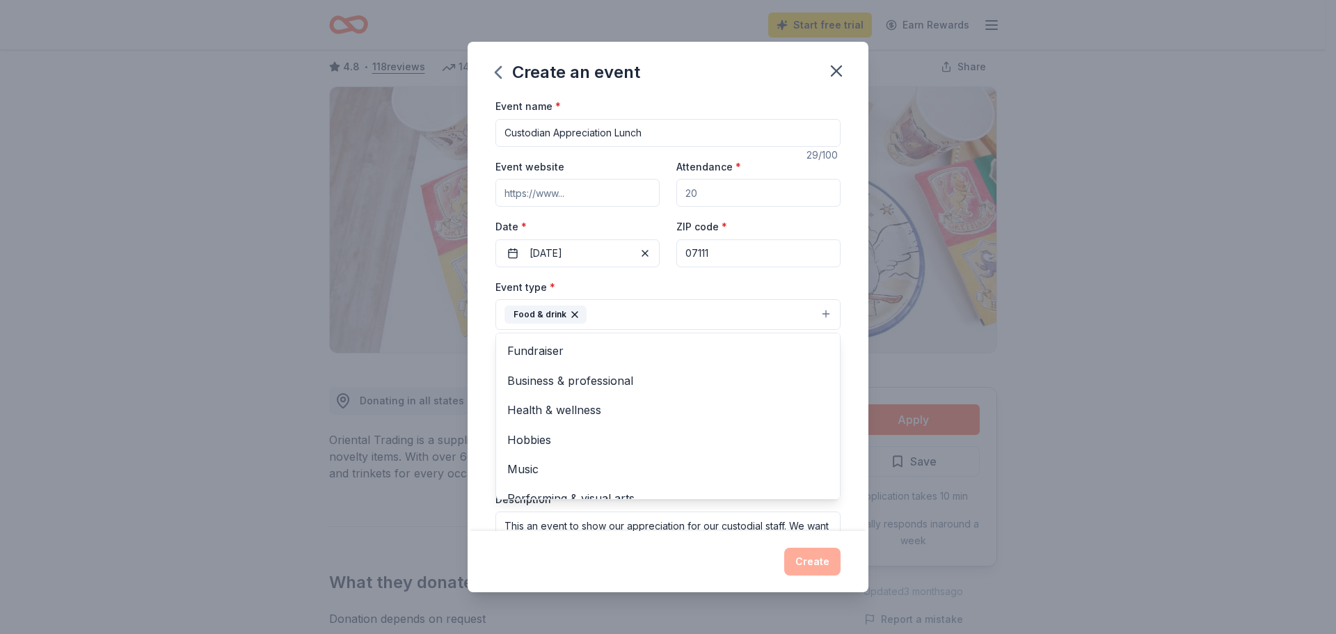
click at [813, 317] on button "Food & drink" at bounding box center [668, 314] width 345 height 31
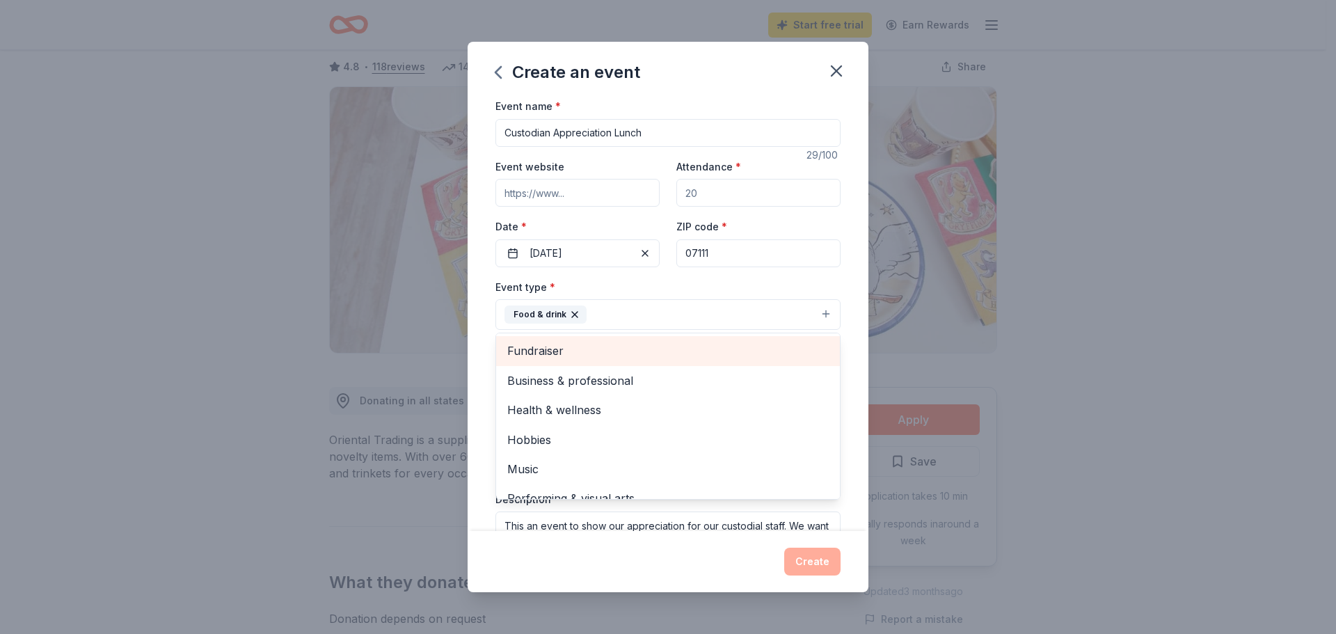
scroll to position [17, 0]
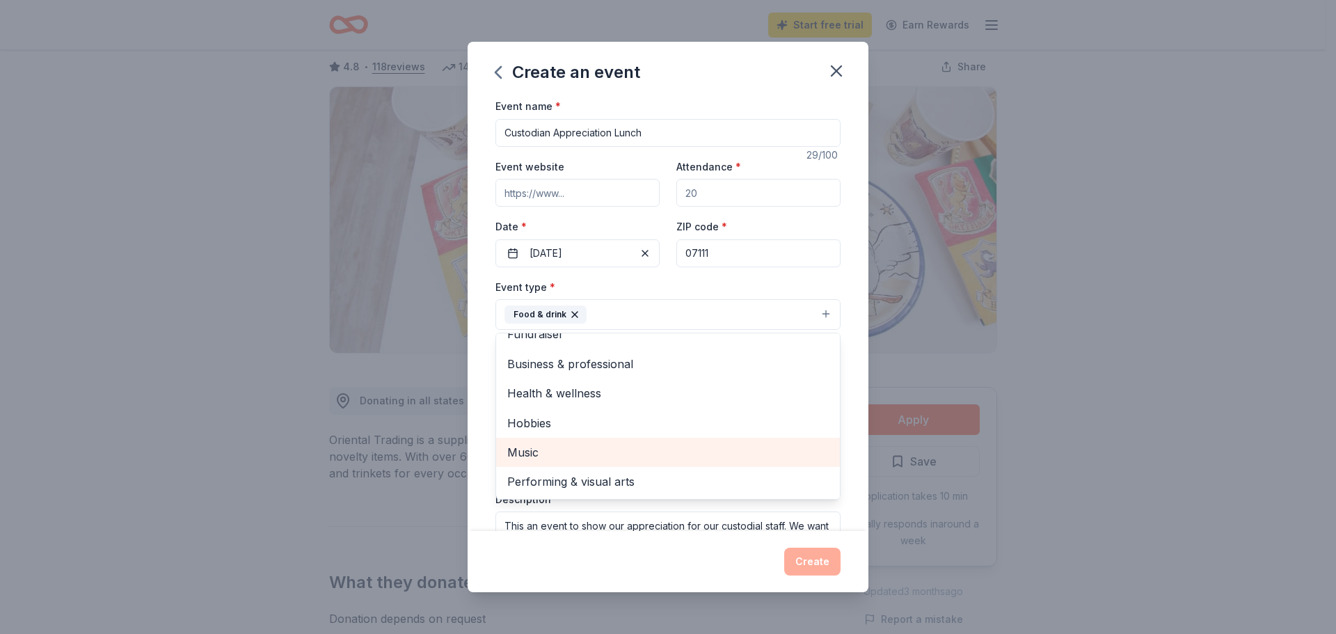
click at [582, 454] on span "Music" at bounding box center [668, 452] width 322 height 18
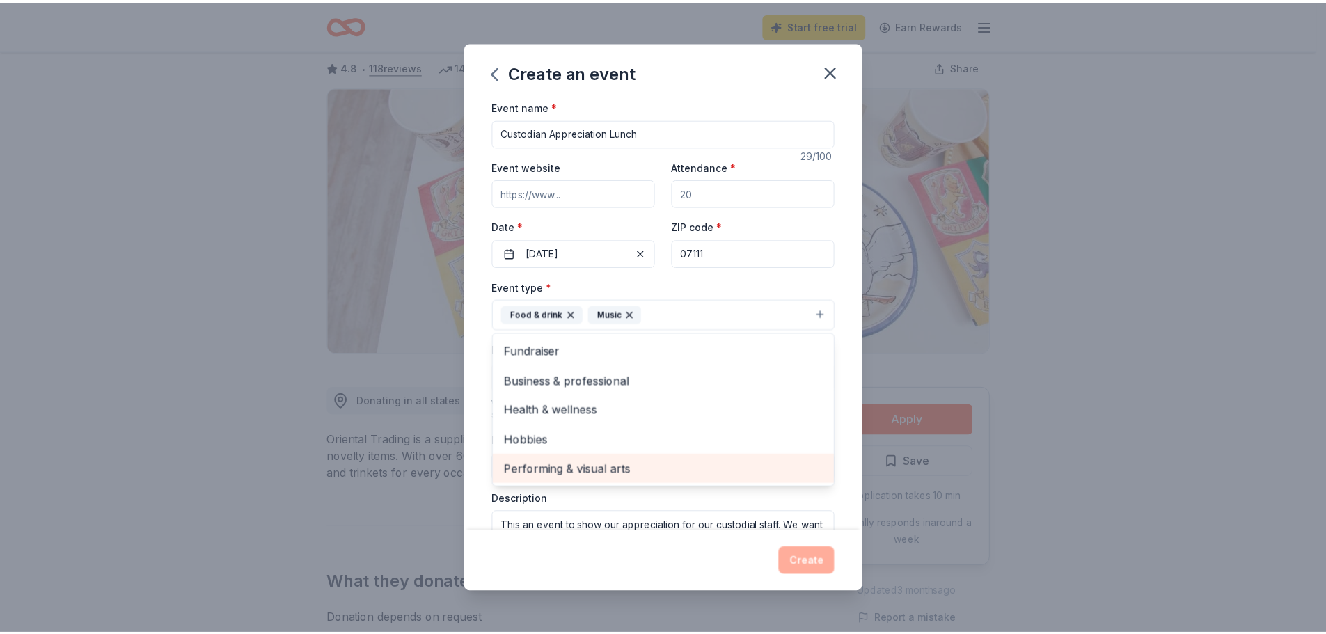
scroll to position [0, 0]
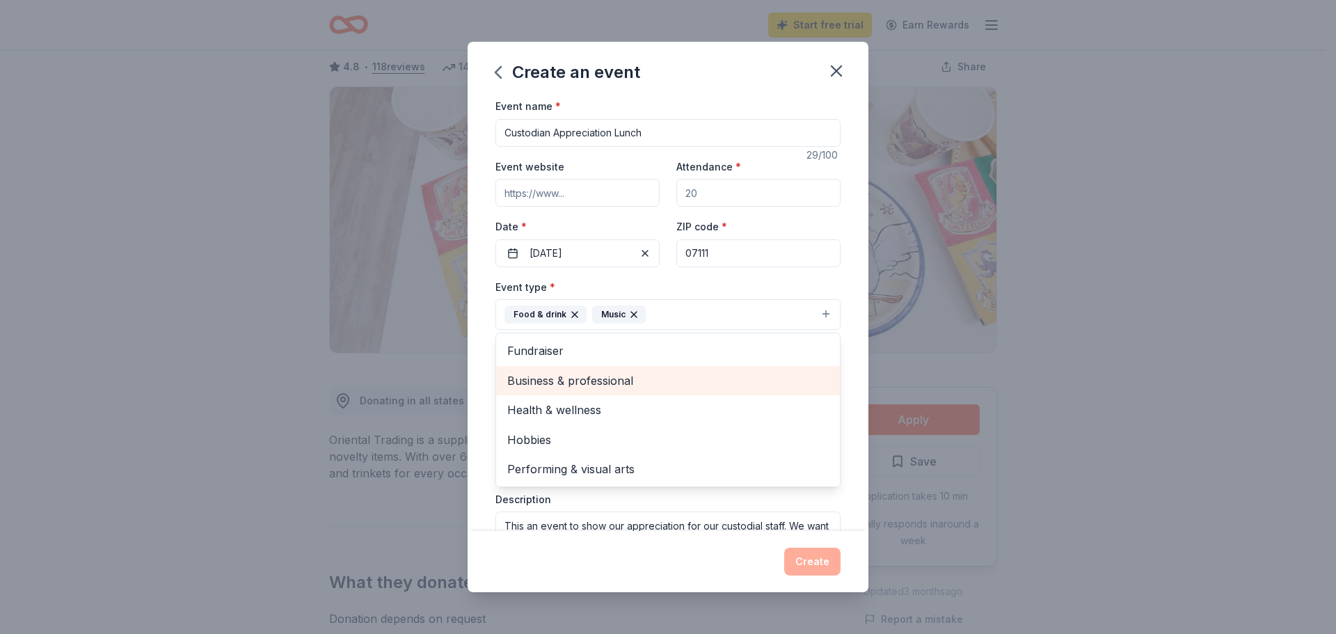
click at [625, 383] on span "Business & professional" at bounding box center [668, 381] width 322 height 18
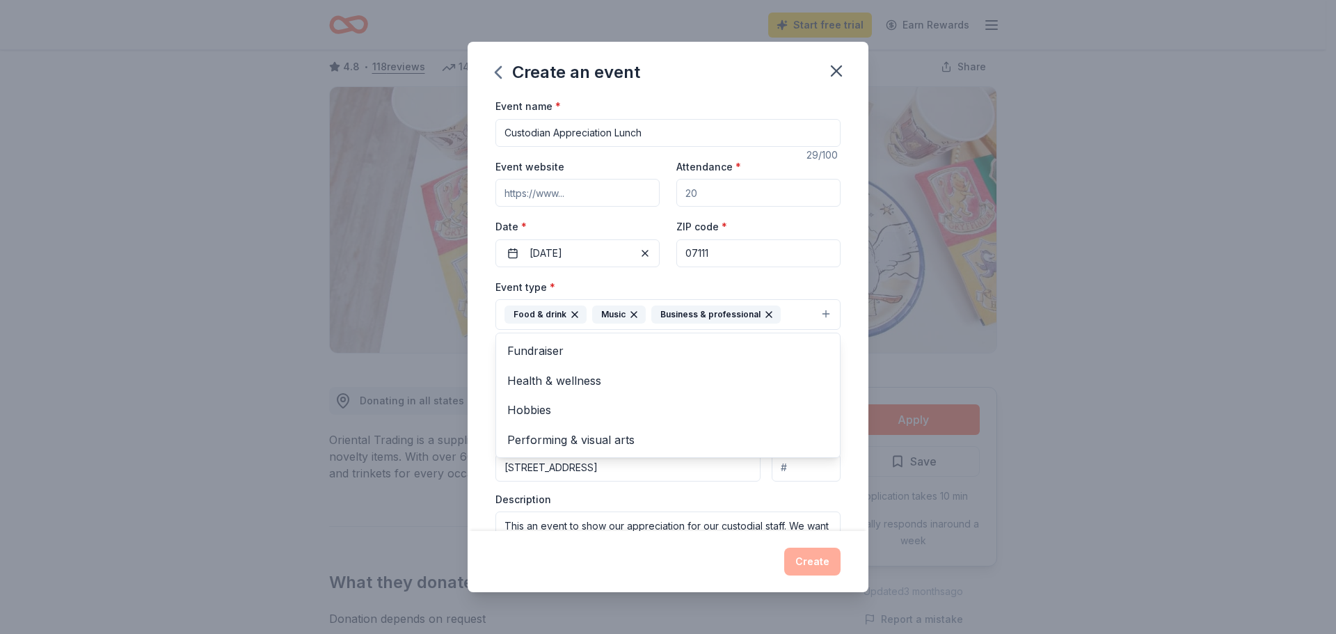
click at [844, 268] on div "Event name * Custodian Appreciation Lunch 29 /100 Event website Attendance * Da…" at bounding box center [668, 314] width 401 height 434
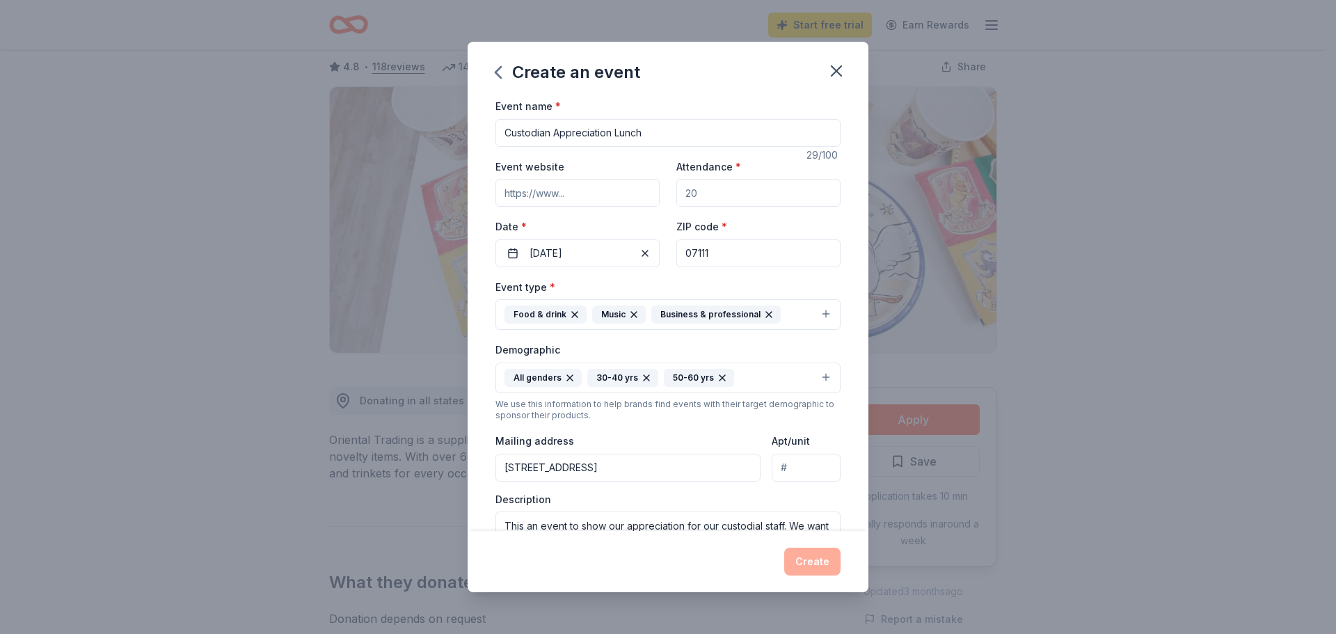
click at [750, 196] on input "Attendance *" at bounding box center [759, 193] width 164 height 28
type input "20"
click at [857, 358] on div "Event name * Custodian Appreciation Lunch 29 /100 Event website Attendance * 20…" at bounding box center [668, 314] width 401 height 434
click at [827, 555] on button "Create" at bounding box center [812, 562] width 56 height 28
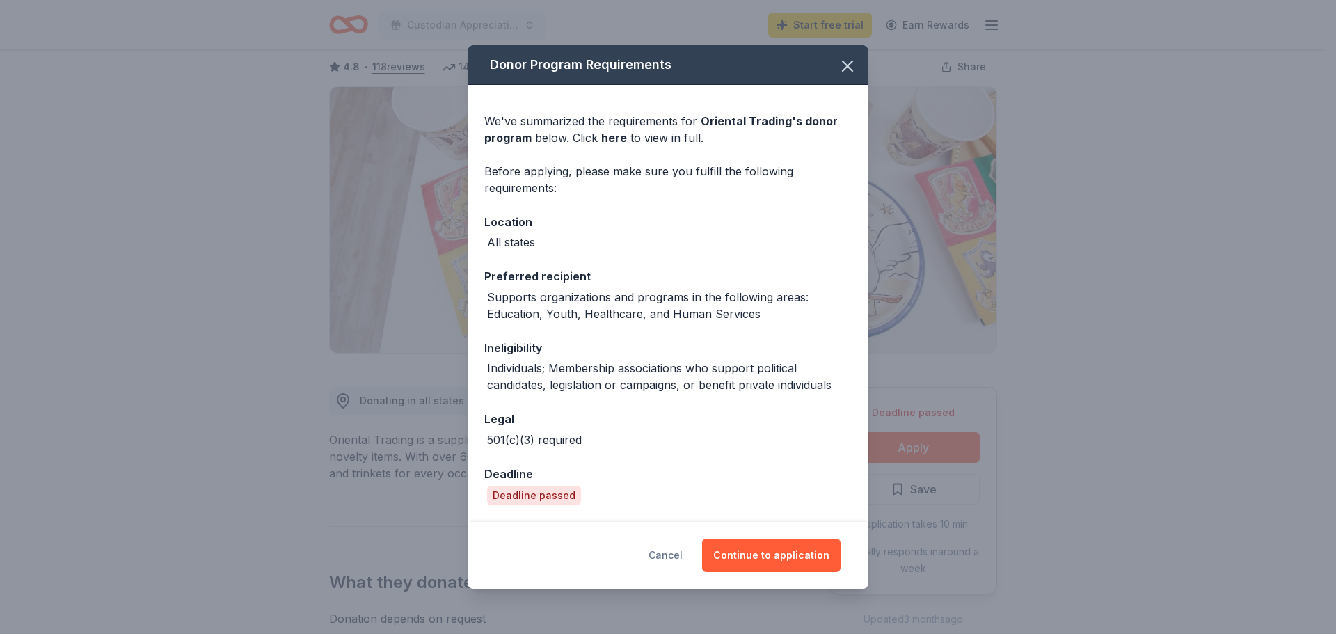
click at [683, 555] on button "Cancel" at bounding box center [666, 555] width 34 height 33
